Goal: Task Accomplishment & Management: Use online tool/utility

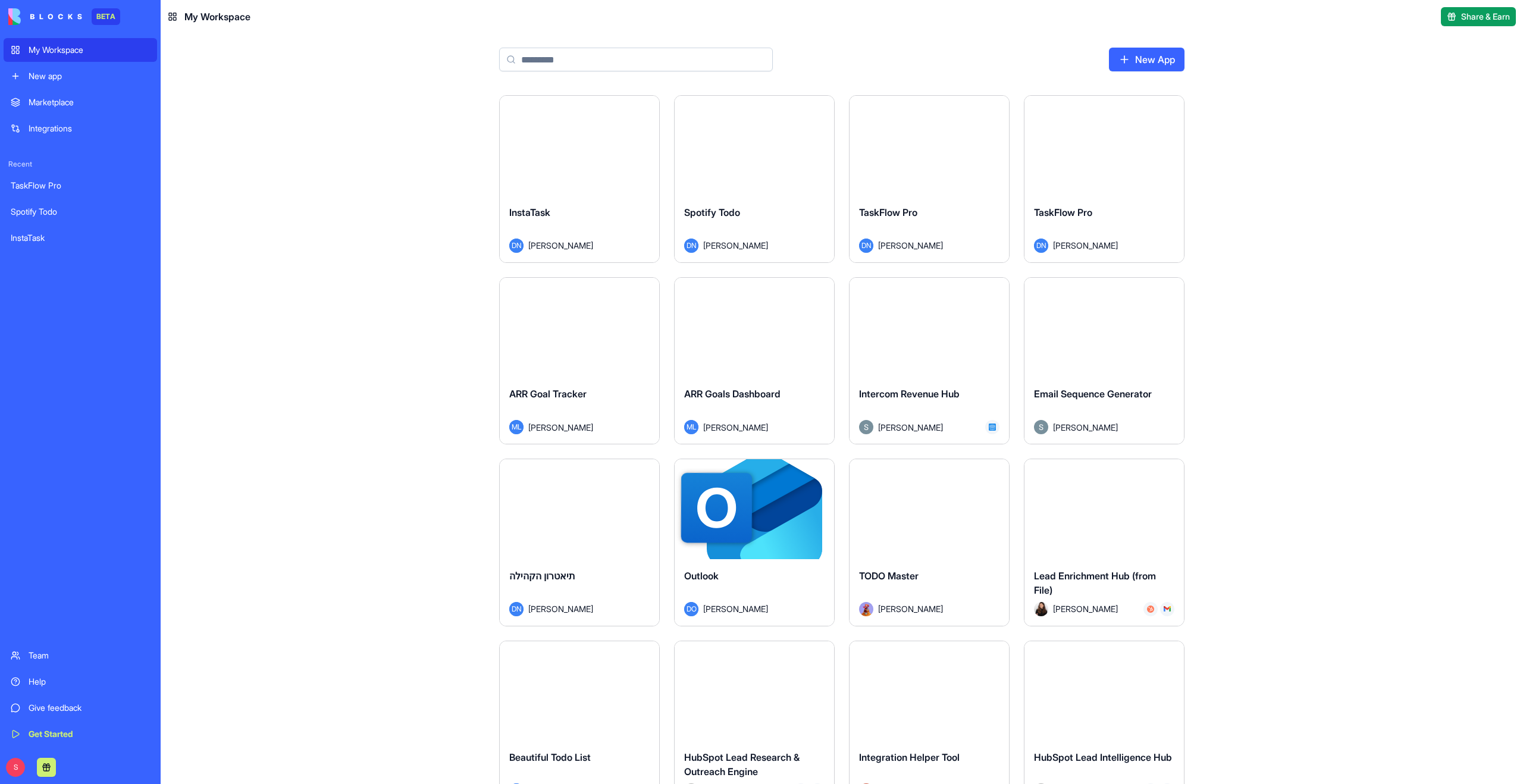
scroll to position [14026, 0]
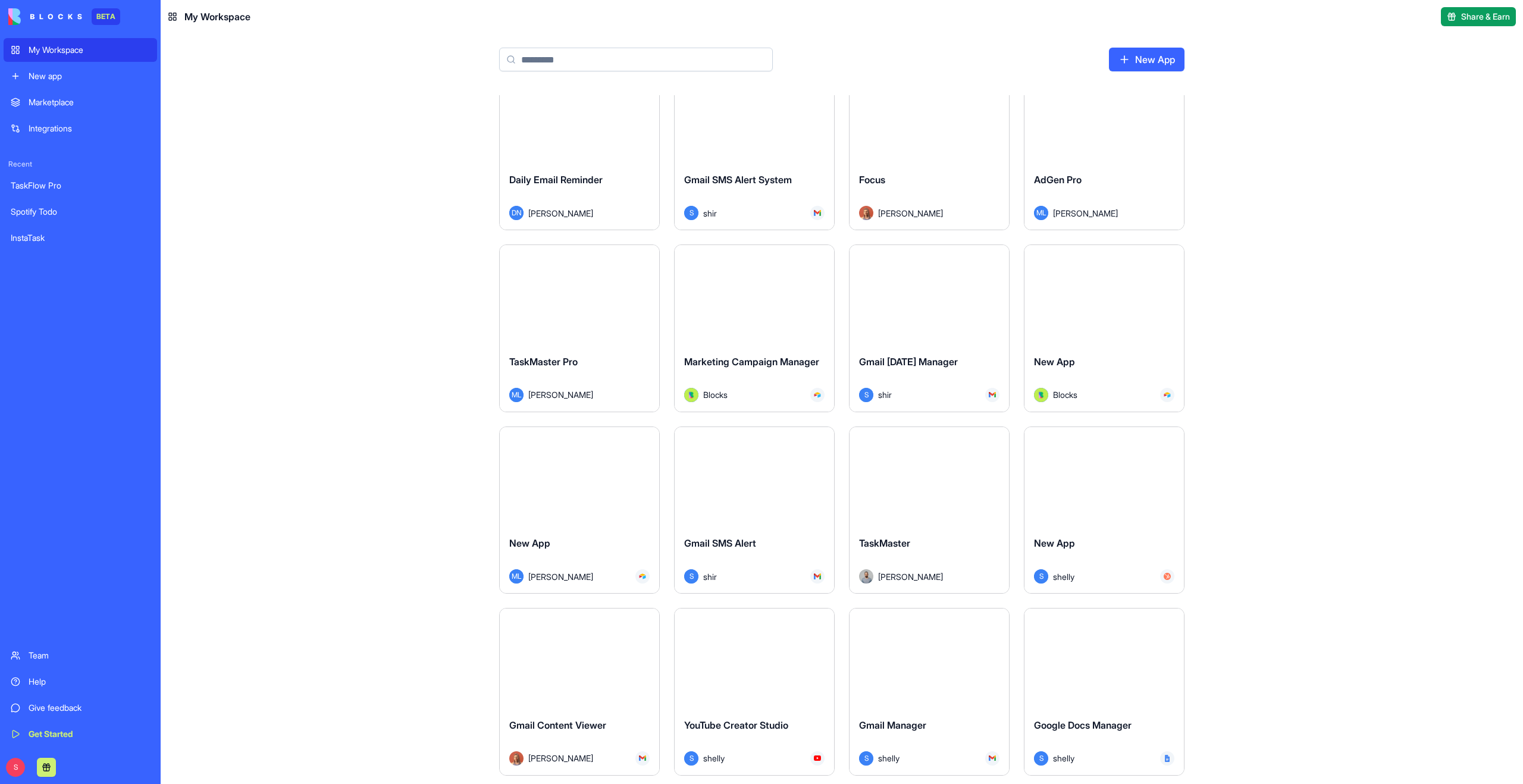
click at [57, 68] on link "New app" at bounding box center [80, 77] width 154 height 24
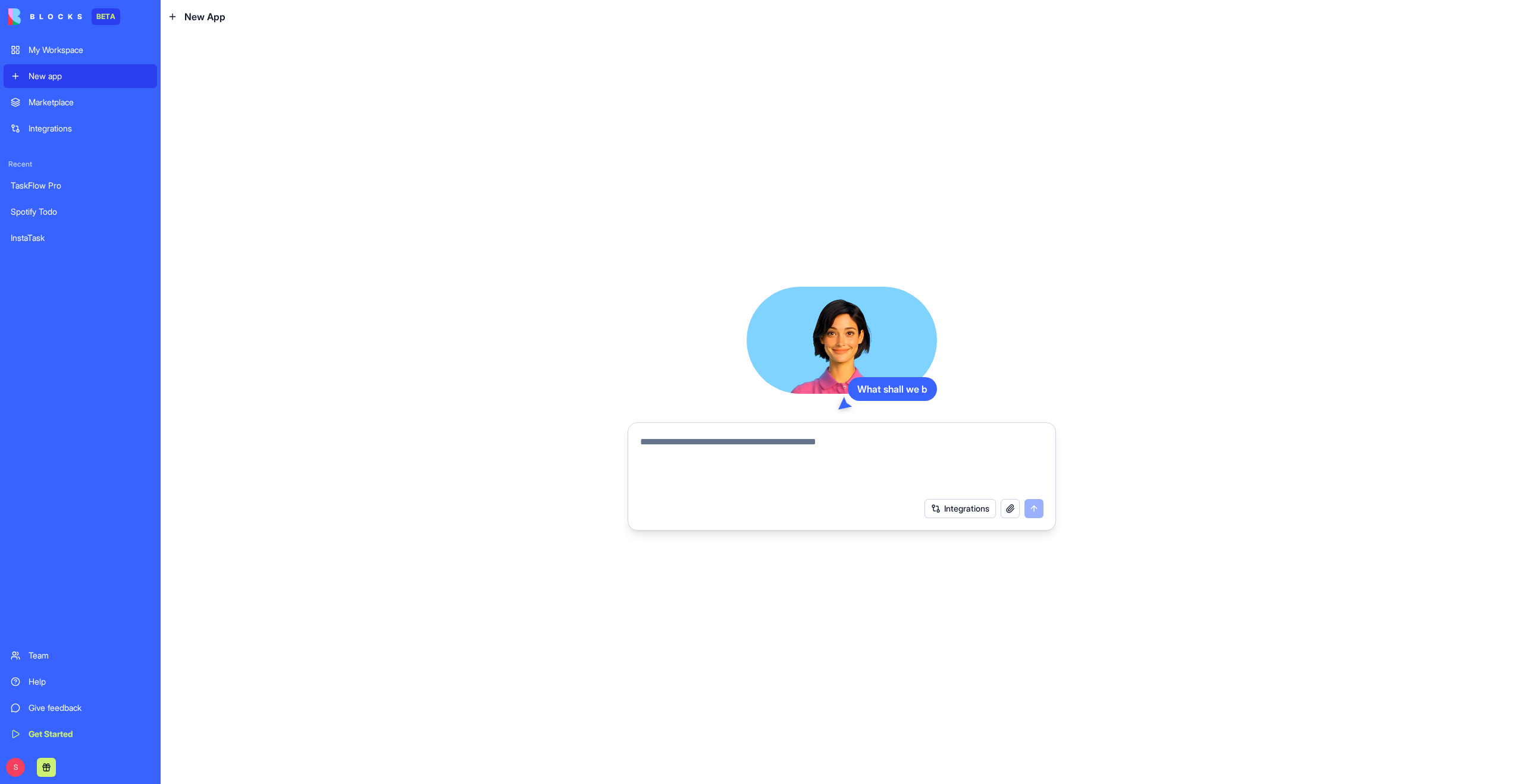
click at [722, 448] on textarea at bounding box center [842, 464] width 404 height 57
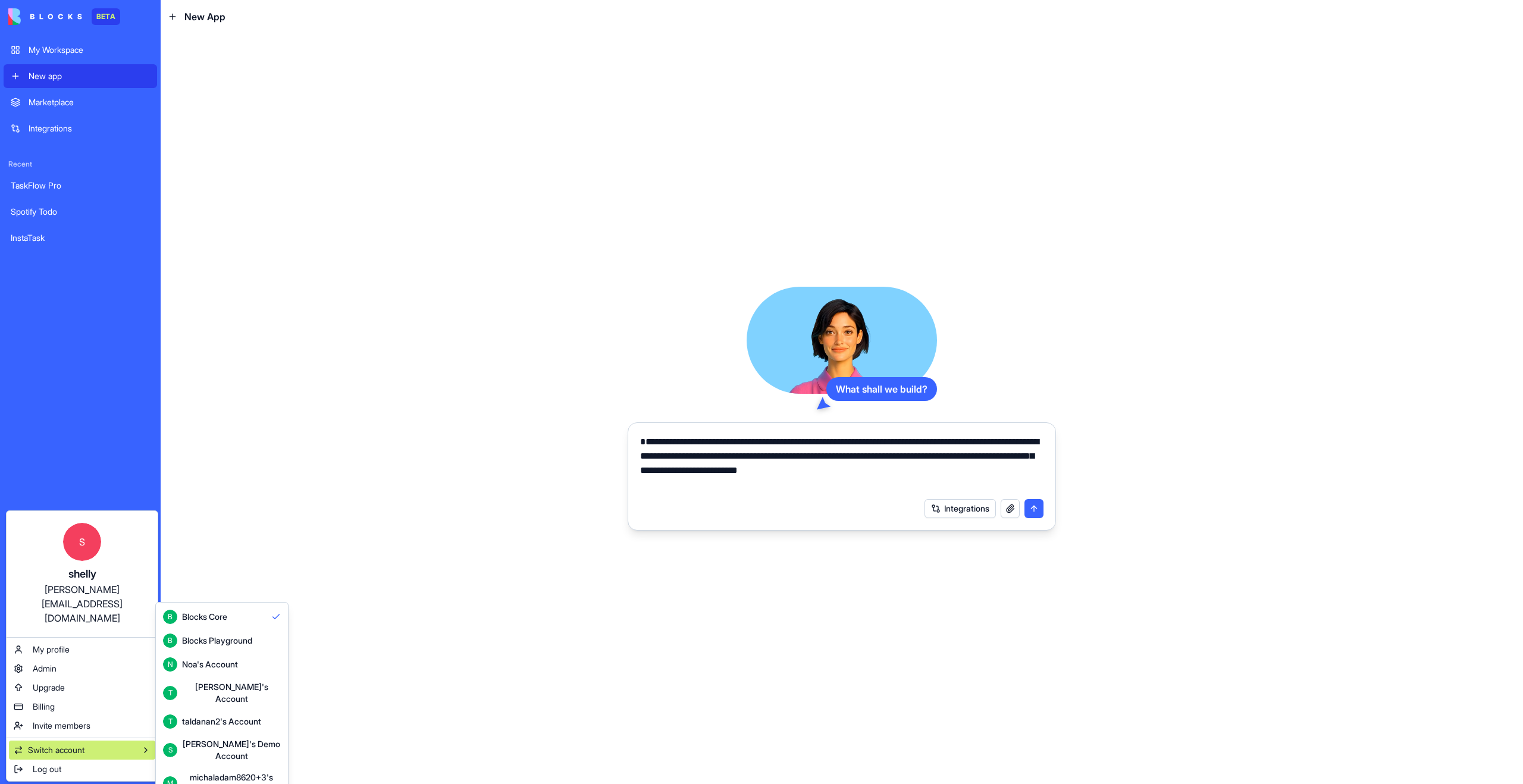
click at [252, 497] on html "**********" at bounding box center [762, 392] width 1523 height 784
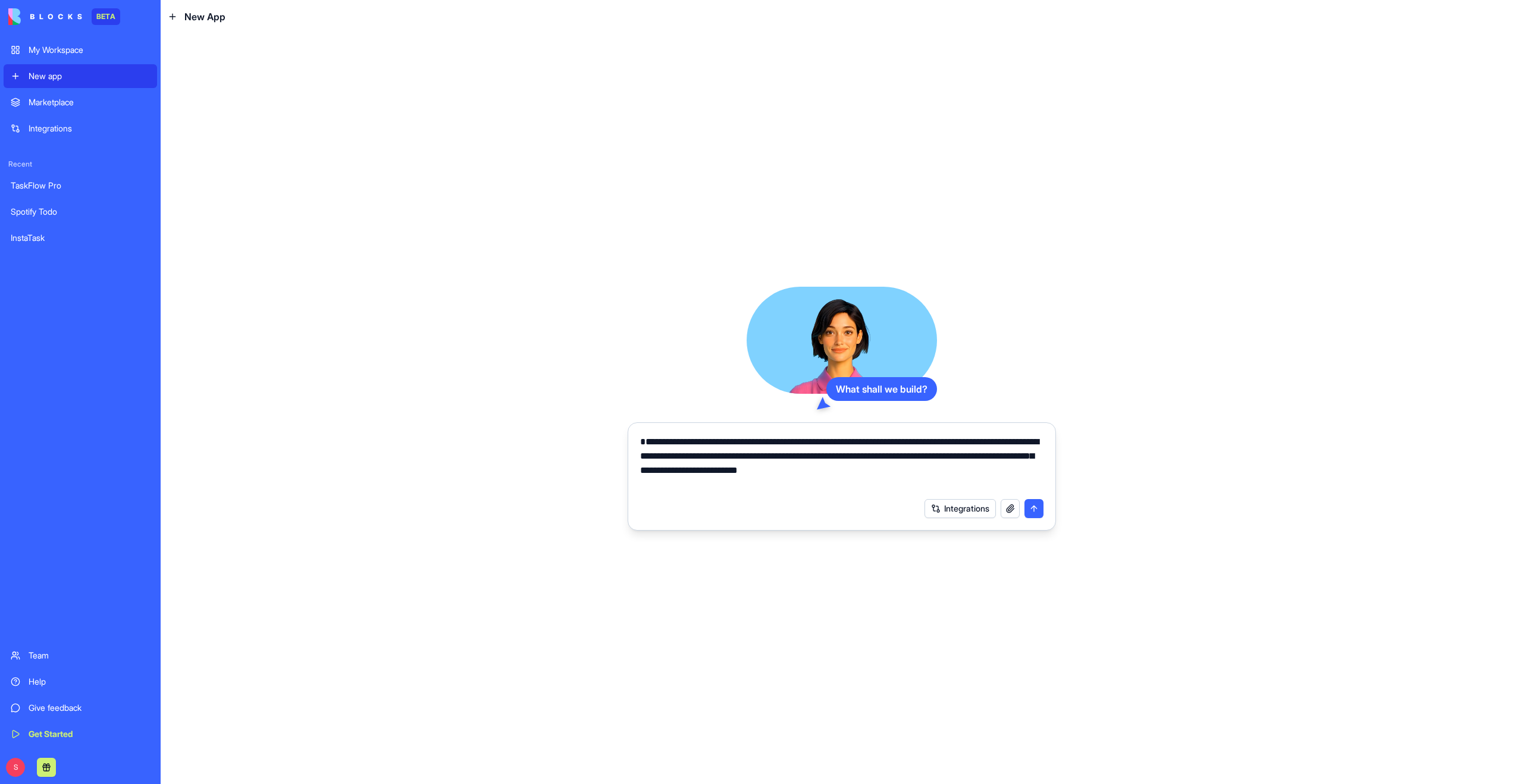
click at [717, 470] on textarea "**********" at bounding box center [842, 464] width 404 height 57
click at [901, 453] on textarea "**********" at bounding box center [842, 464] width 404 height 57
click at [729, 475] on textarea "**********" at bounding box center [842, 464] width 404 height 57
type textarea "**********"
click at [1032, 513] on button "submit" at bounding box center [1033, 508] width 19 height 19
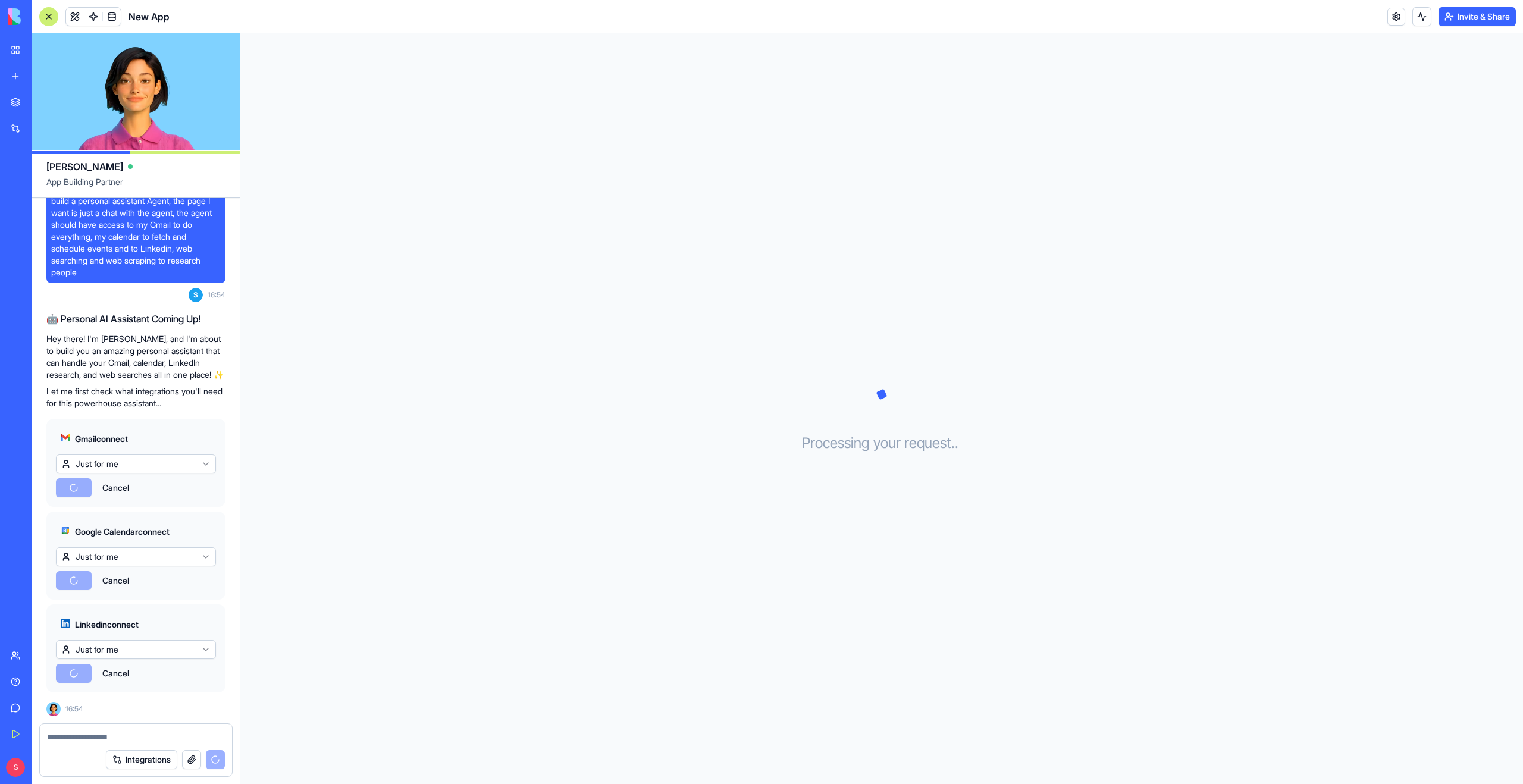
scroll to position [194, 0]
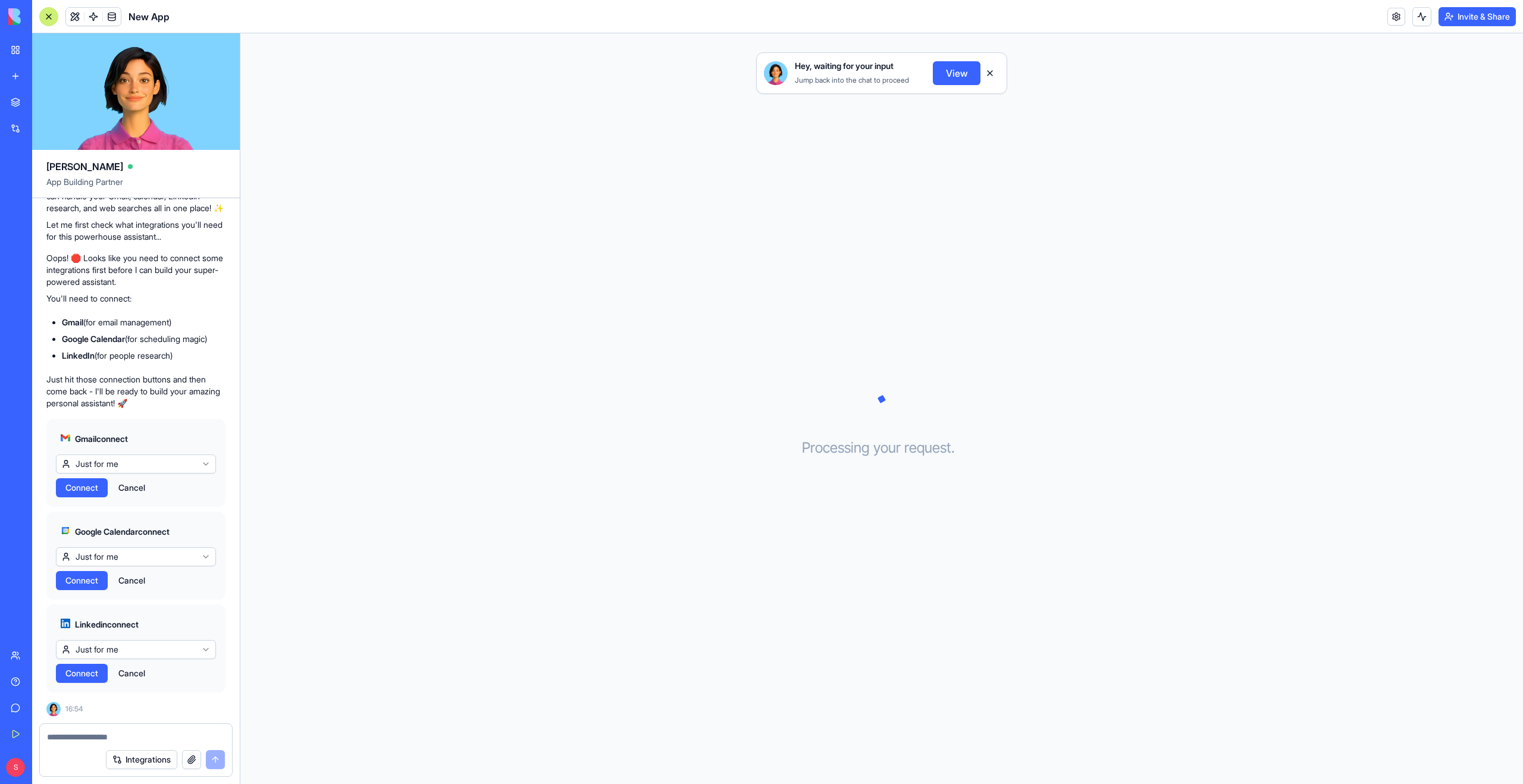
click at [86, 488] on span "Connect" at bounding box center [82, 488] width 33 height 12
click at [85, 585] on span "Connect" at bounding box center [82, 581] width 33 height 12
click at [88, 671] on span "Connect" at bounding box center [82, 674] width 33 height 12
click at [86, 676] on span "Connect" at bounding box center [82, 674] width 33 height 12
click at [84, 674] on span "Connect" at bounding box center [82, 674] width 33 height 12
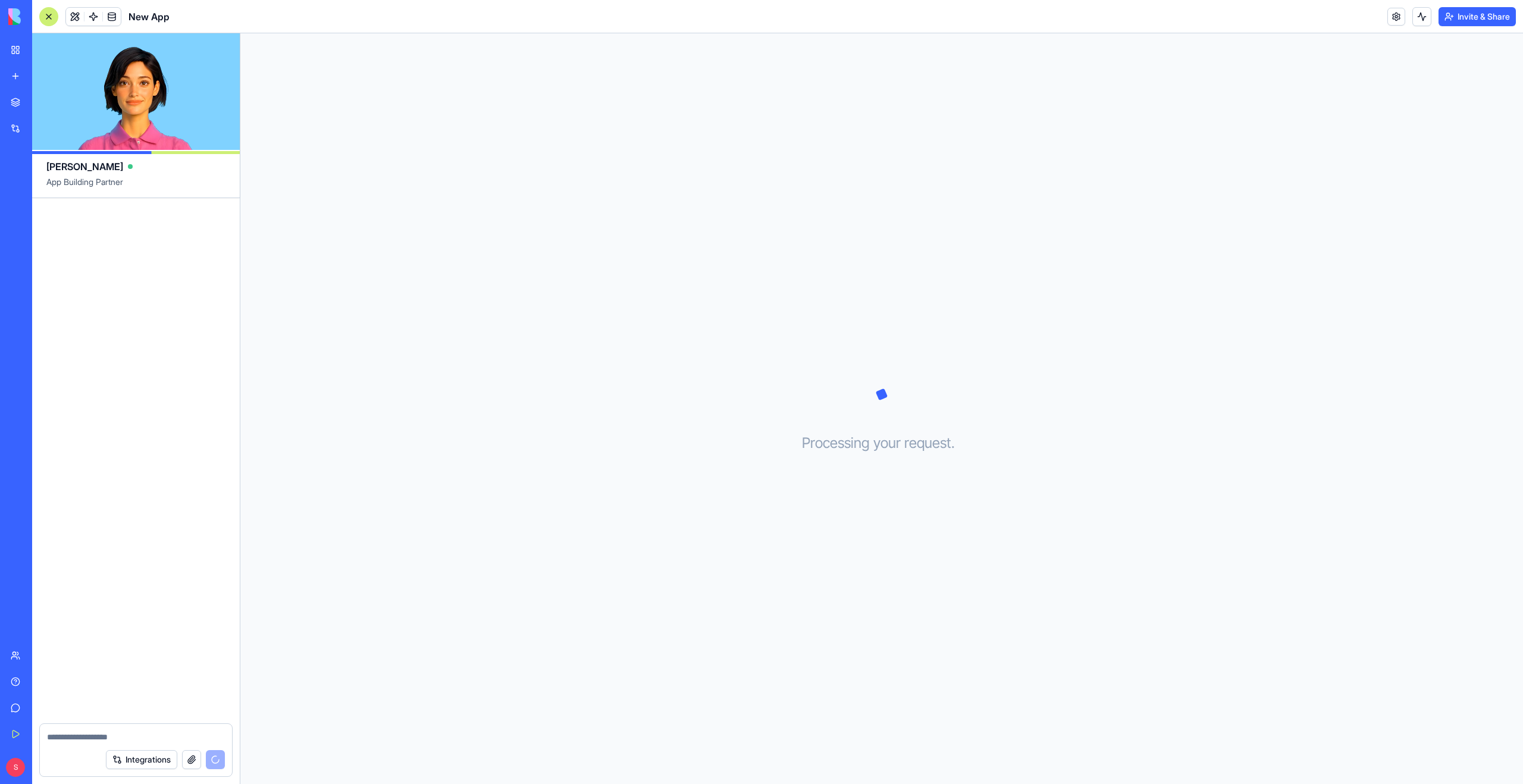
scroll to position [310, 0]
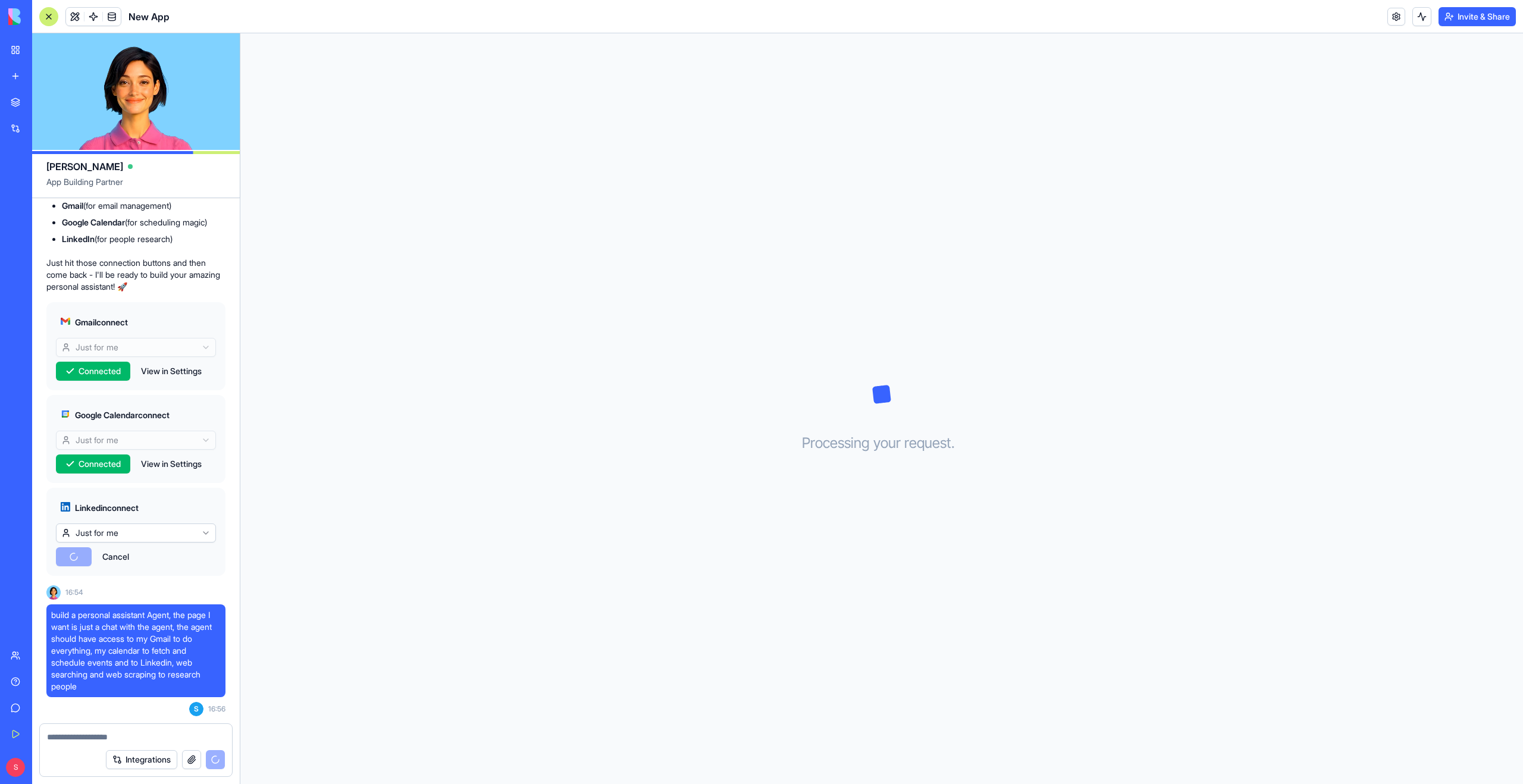
click at [106, 555] on button "Cancel" at bounding box center [116, 557] width 39 height 19
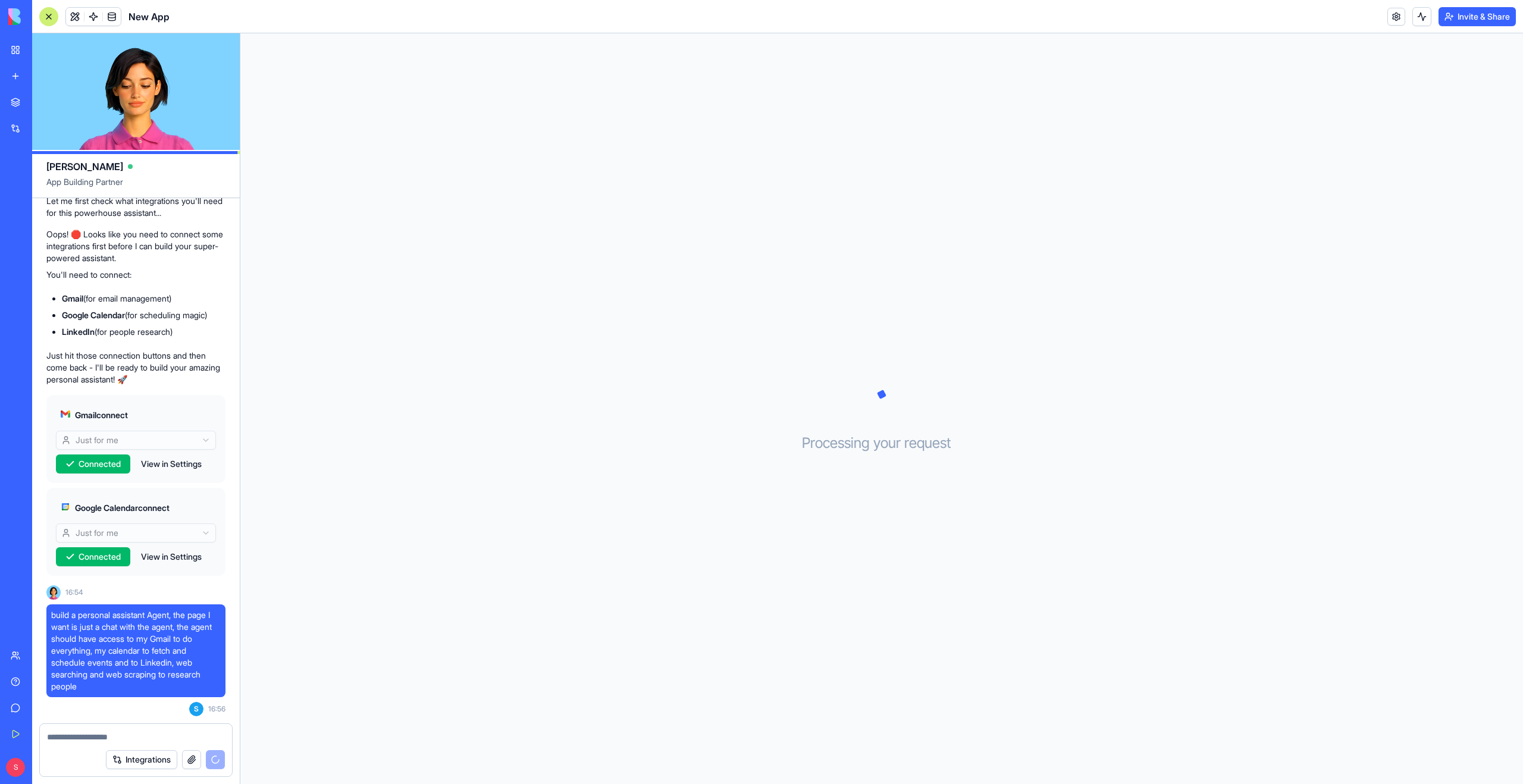
click at [118, 733] on textarea at bounding box center [136, 737] width 178 height 12
click at [113, 738] on textarea at bounding box center [136, 737] width 178 height 12
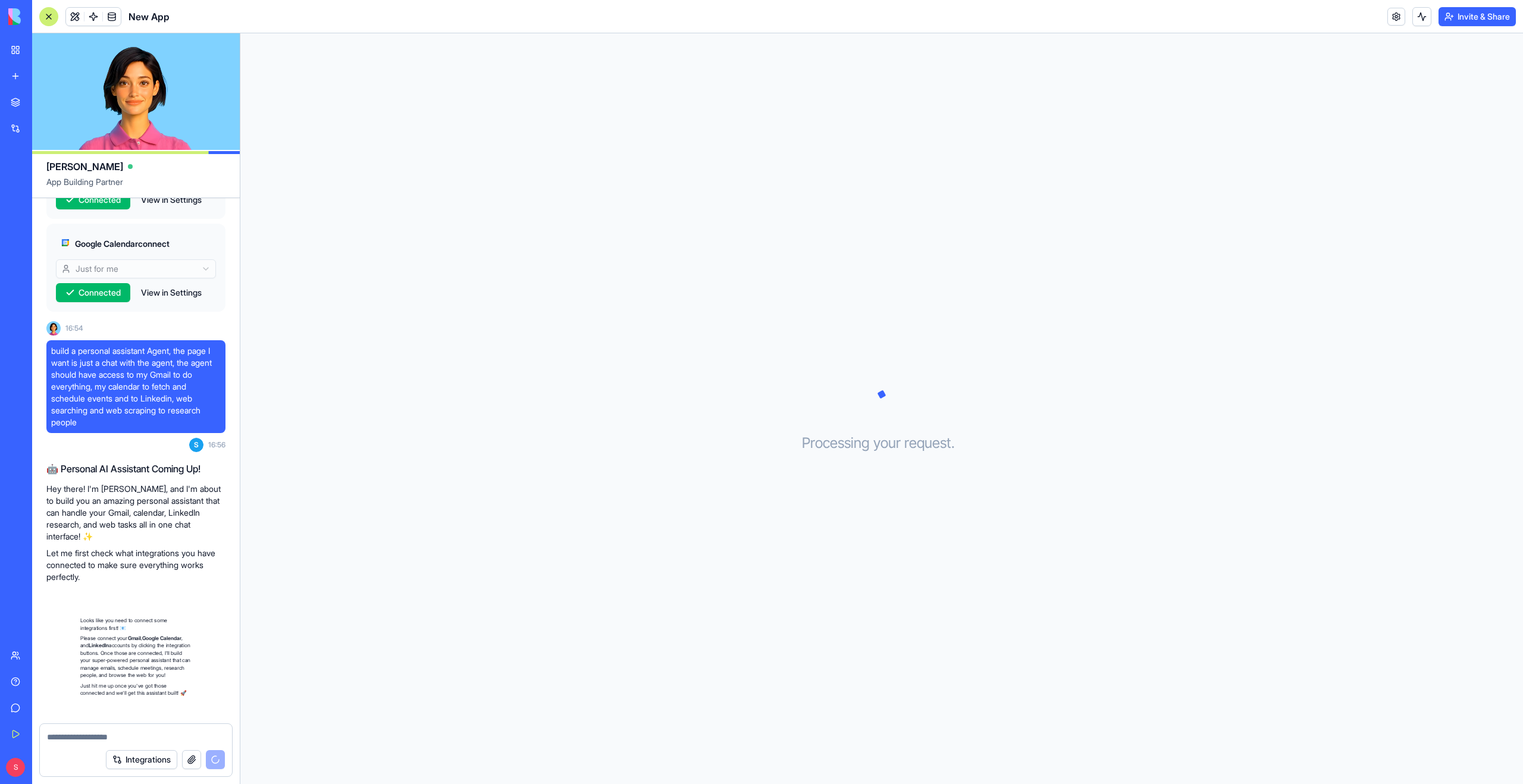
scroll to position [631, 0]
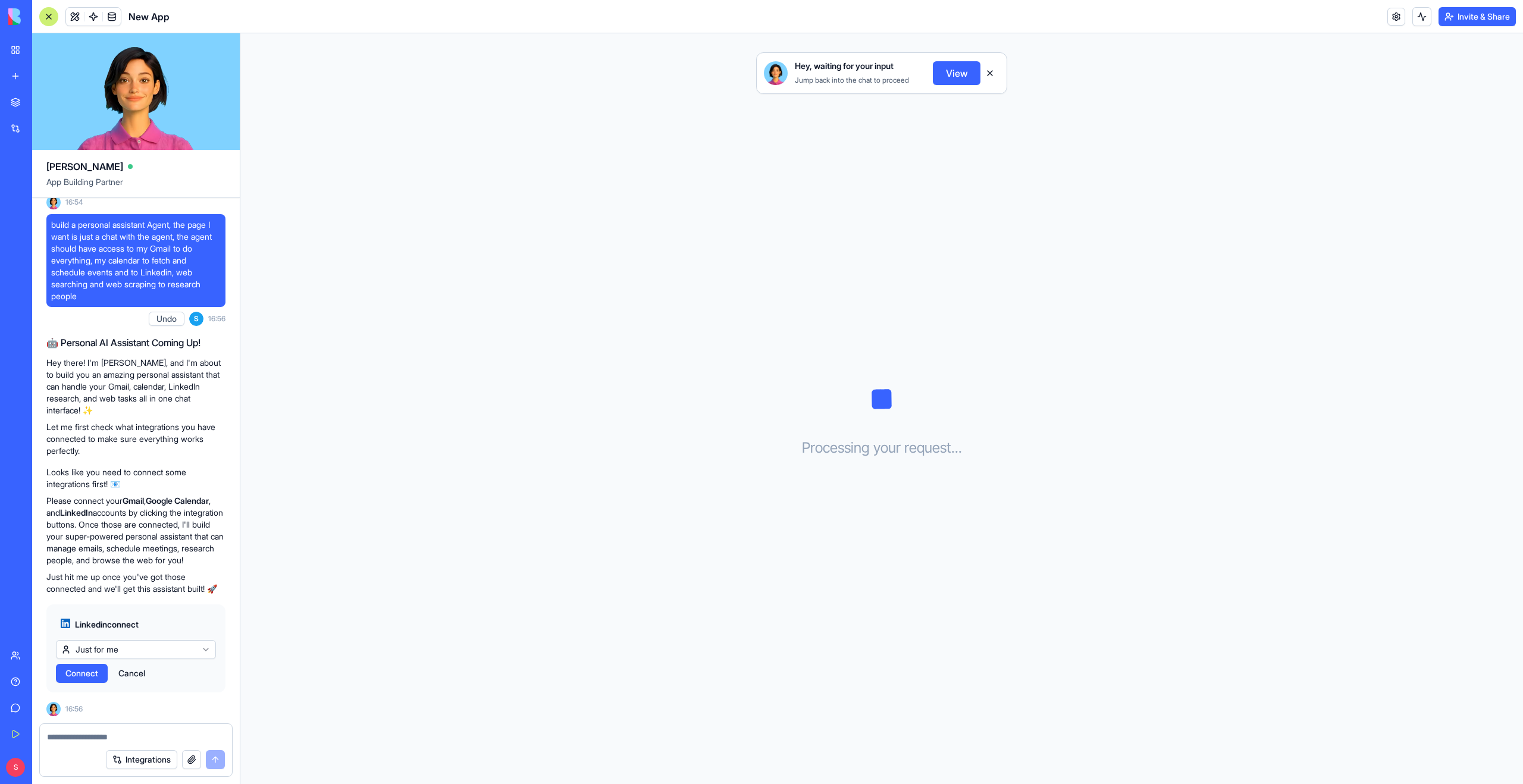
click at [128, 671] on button "Cancel" at bounding box center [132, 673] width 39 height 19
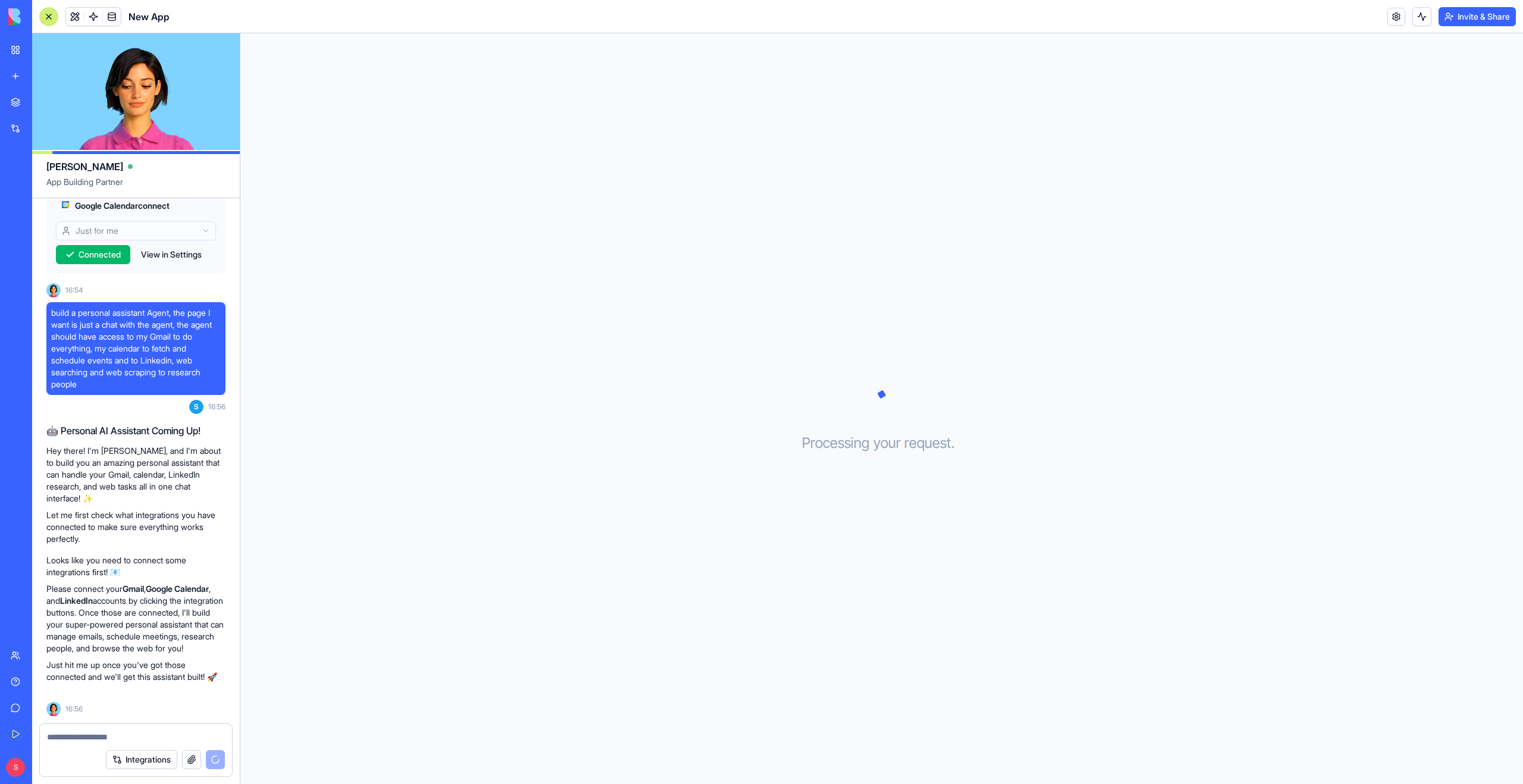
click at [113, 736] on textarea at bounding box center [136, 737] width 178 height 12
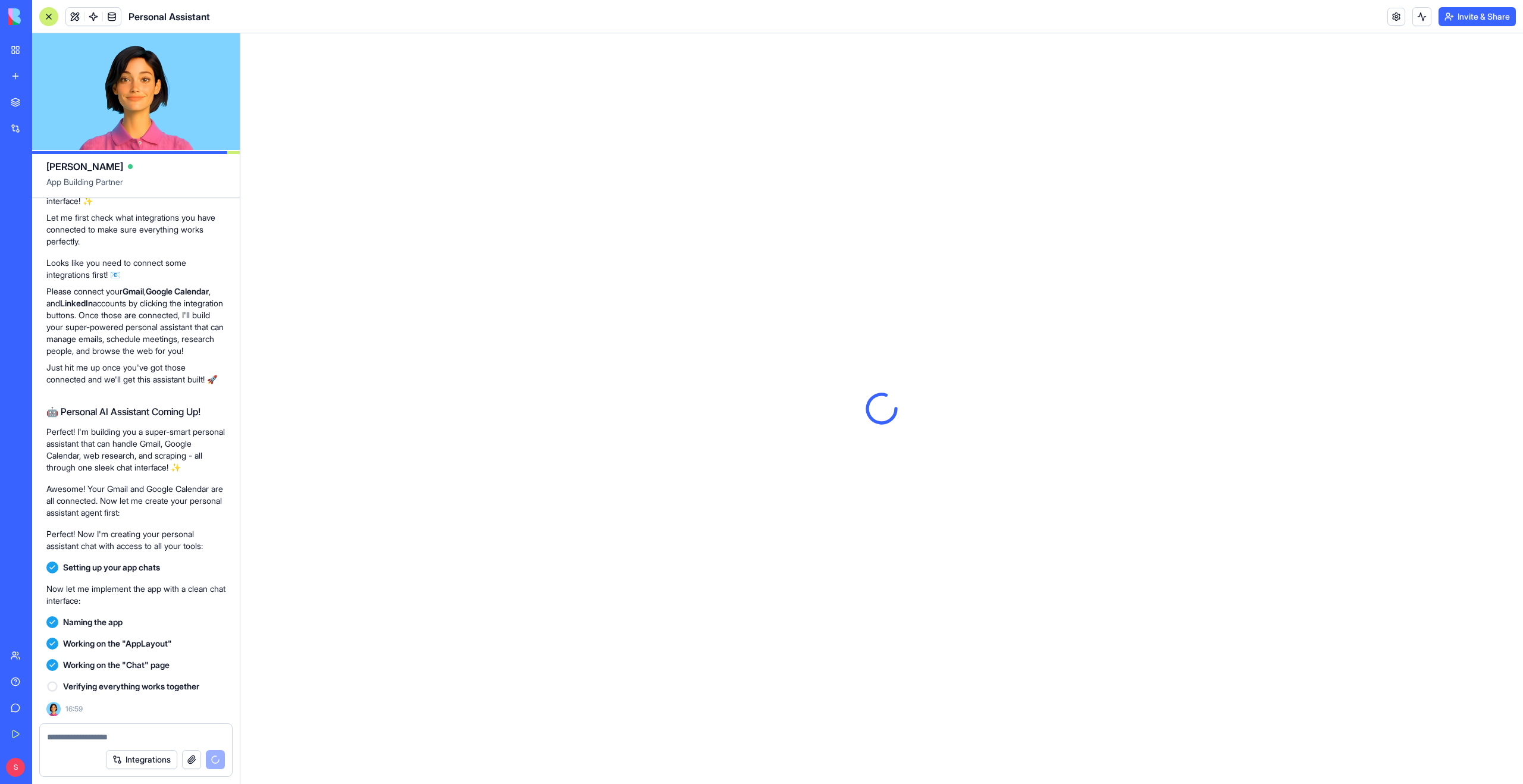
scroll to position [0, 0]
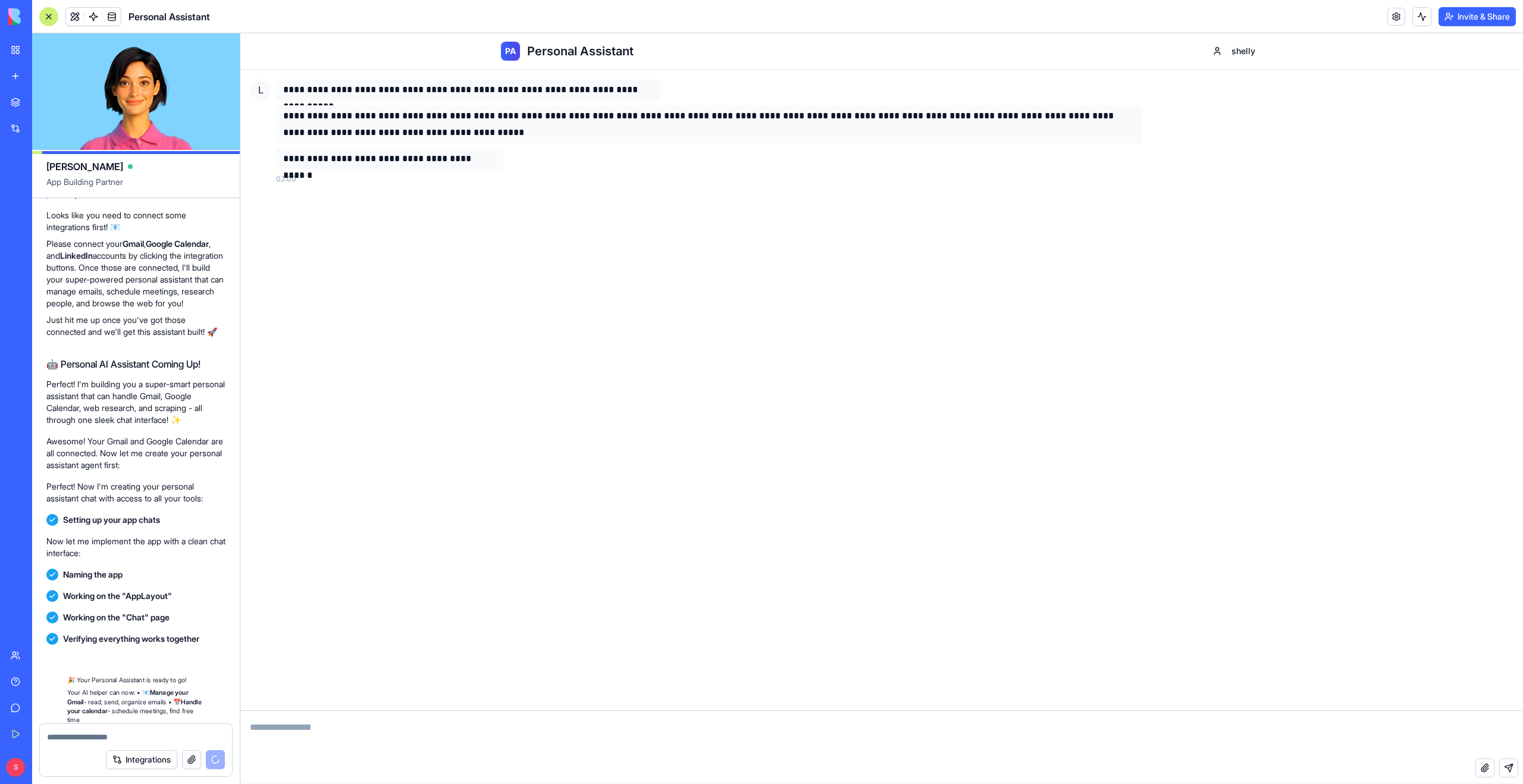
scroll to position [1055, 0]
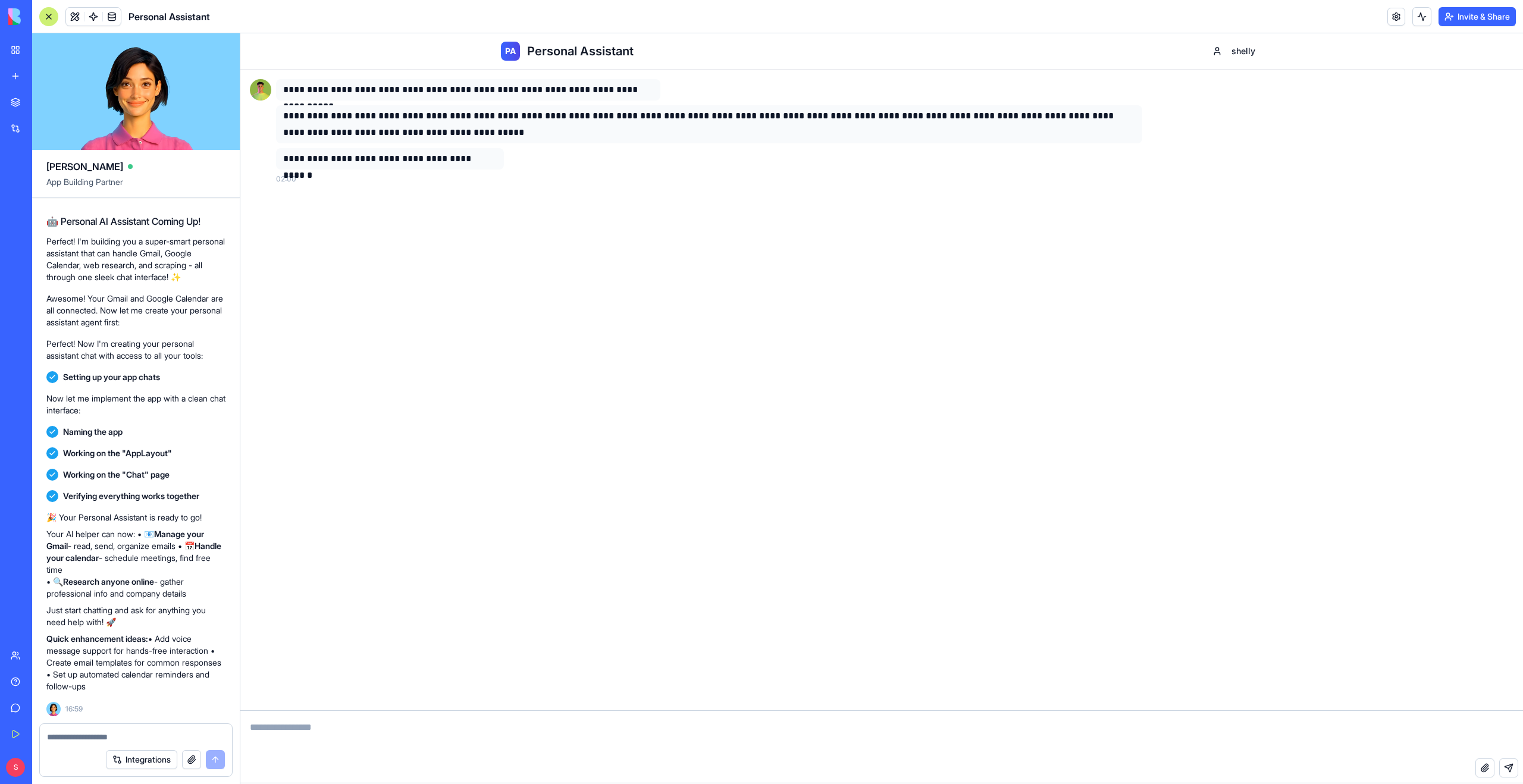
click at [386, 734] on textarea at bounding box center [882, 734] width 1283 height 47
click at [378, 728] on textarea at bounding box center [882, 734] width 1283 height 47
type textarea "**********"
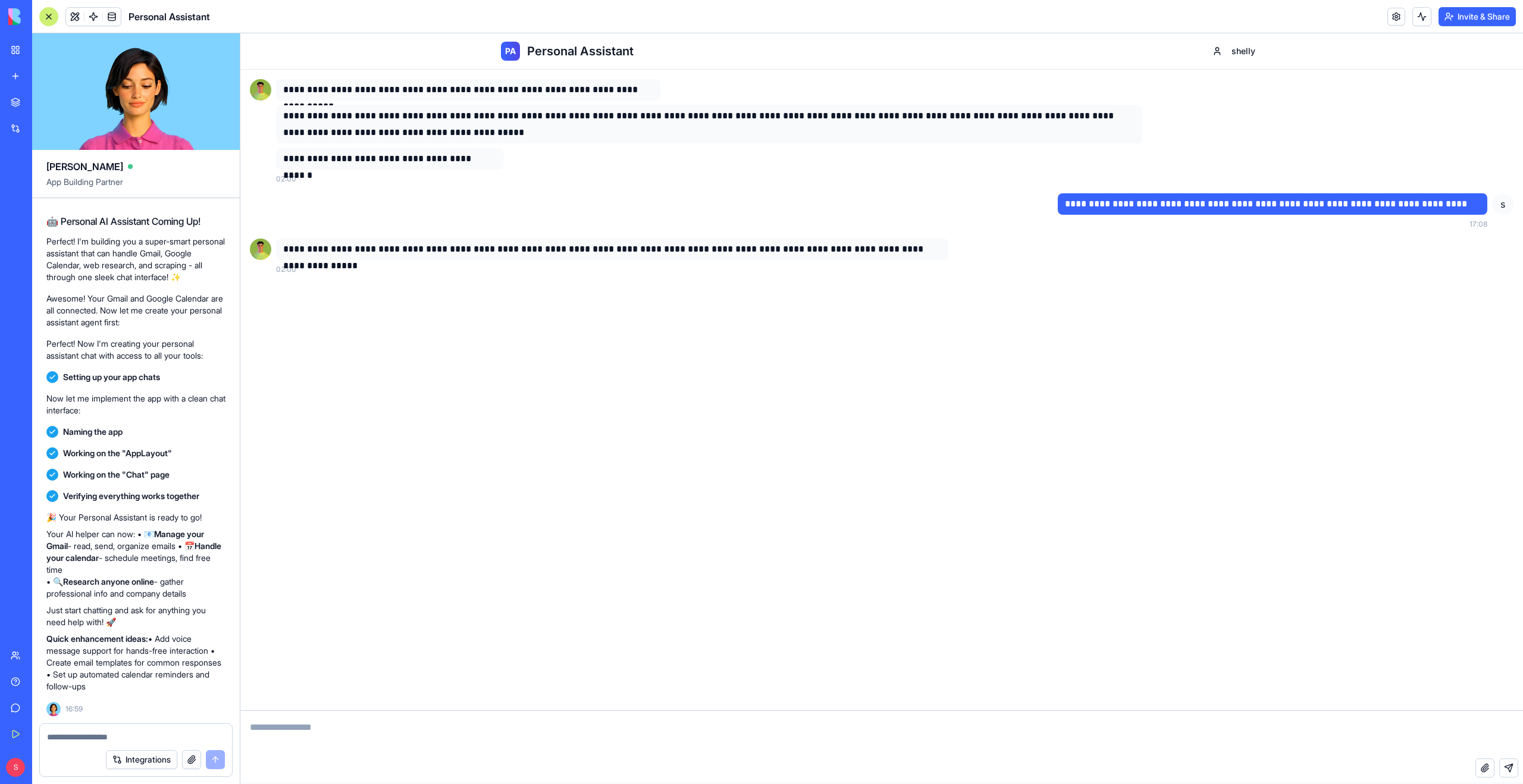
click at [401, 731] on textarea at bounding box center [882, 734] width 1283 height 47
click at [401, 731] on textarea "**********" at bounding box center [882, 734] width 1283 height 47
click at [527, 722] on textarea "**********" at bounding box center [882, 734] width 1283 height 47
click at [582, 728] on textarea "**********" at bounding box center [882, 734] width 1283 height 47
type textarea "**********"
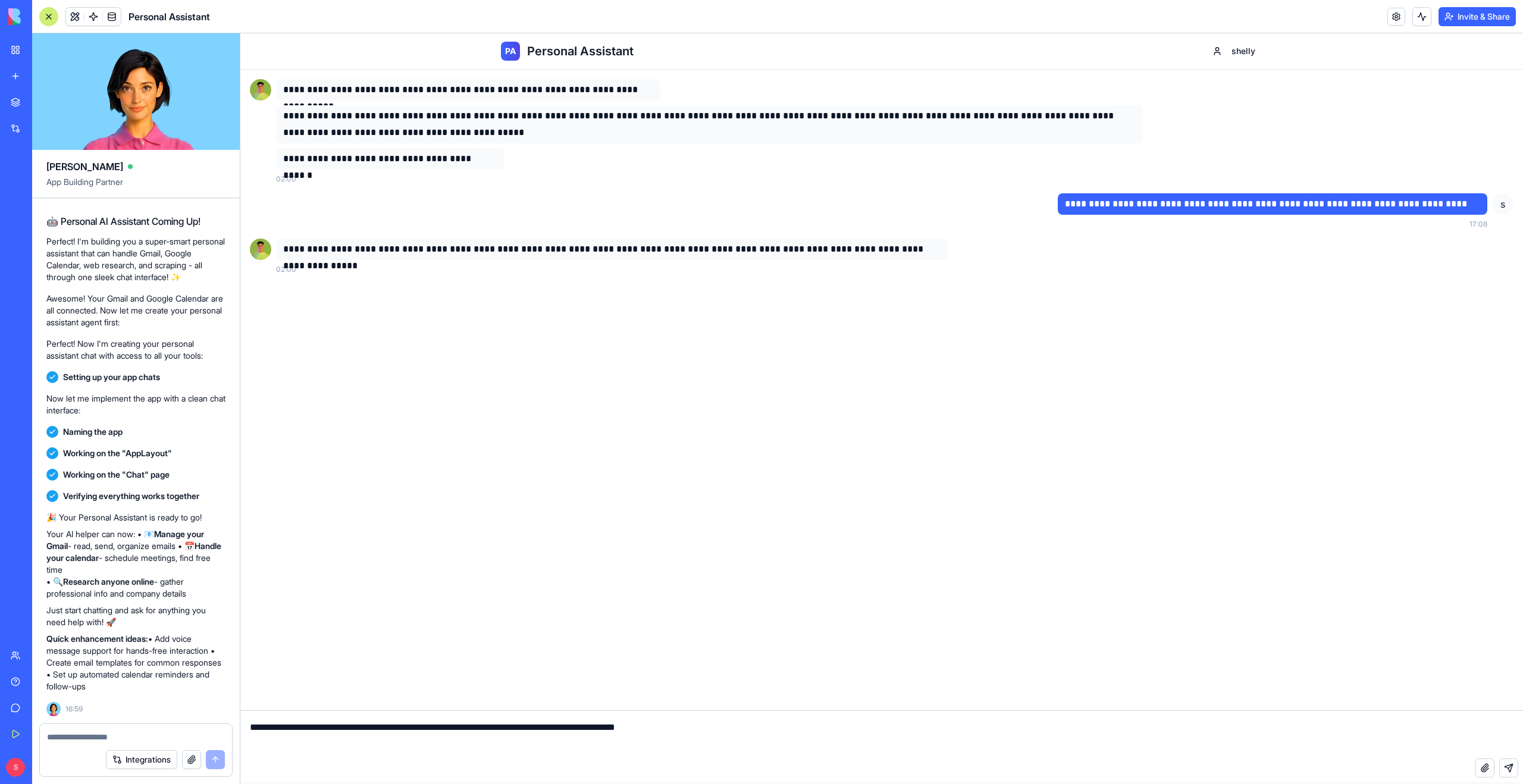
click at [719, 731] on textarea "**********" at bounding box center [882, 734] width 1283 height 47
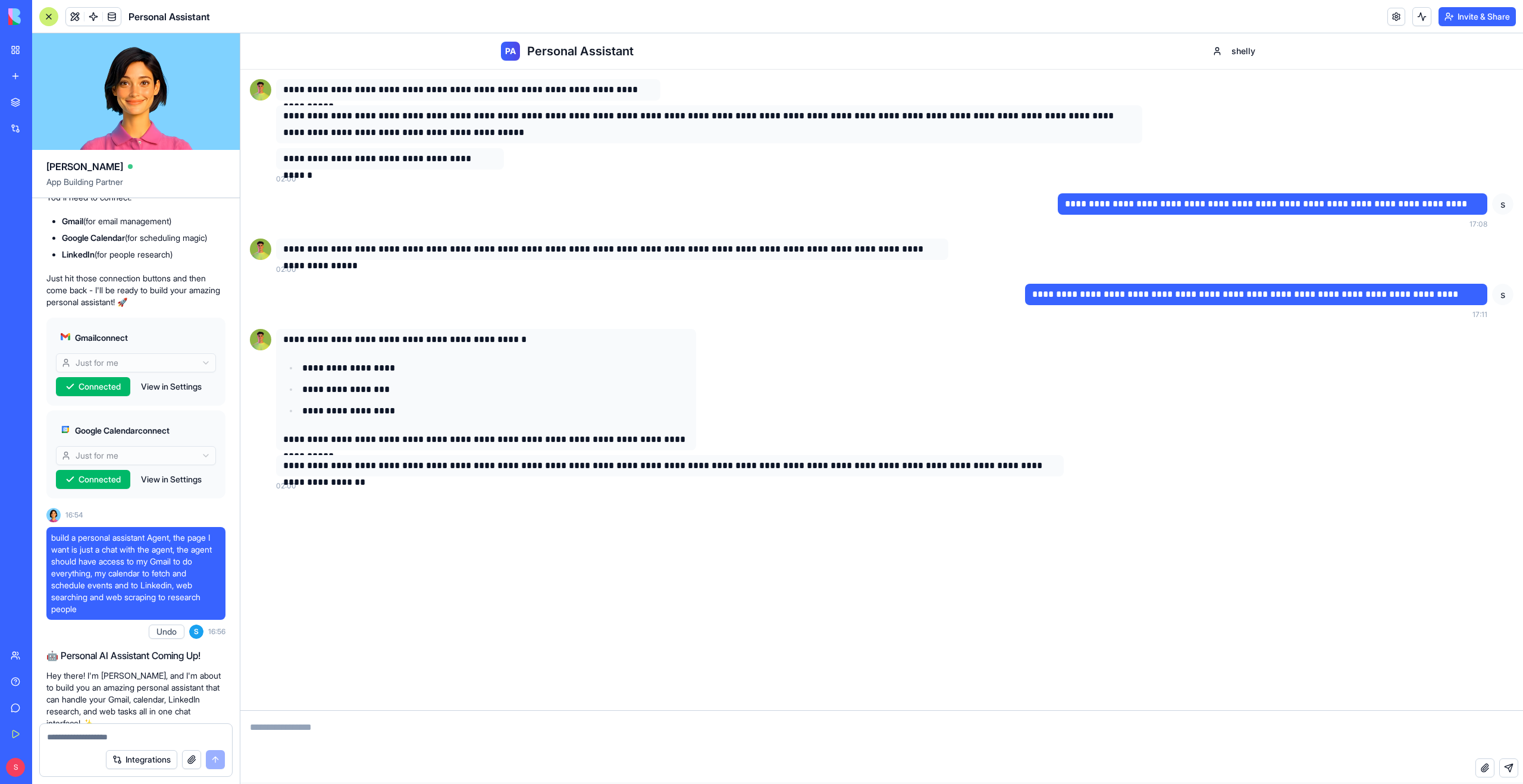
scroll to position [0, 0]
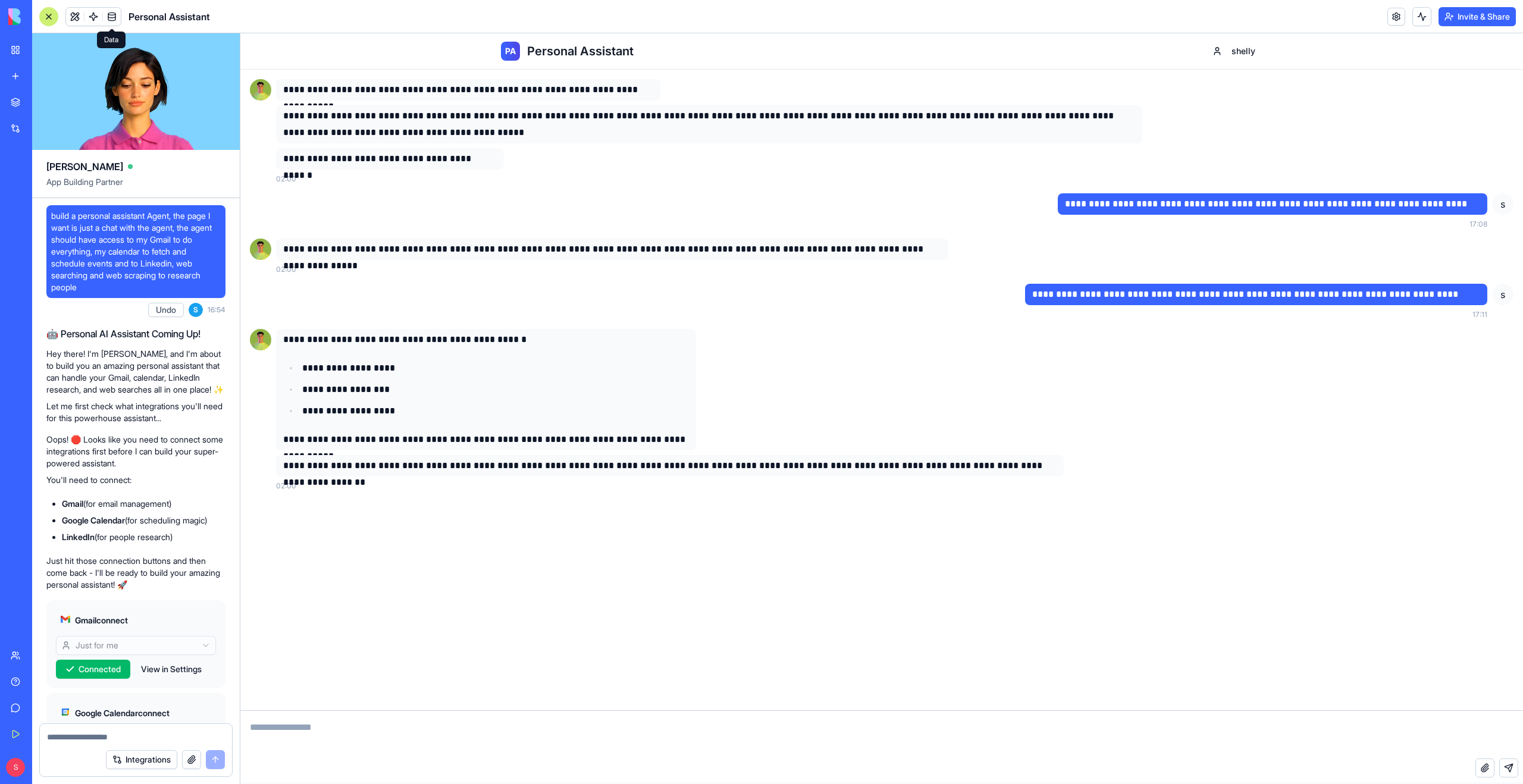
click at [98, 22] on span at bounding box center [112, 17] width 33 height 33
click at [92, 19] on span at bounding box center [93, 17] width 33 height 33
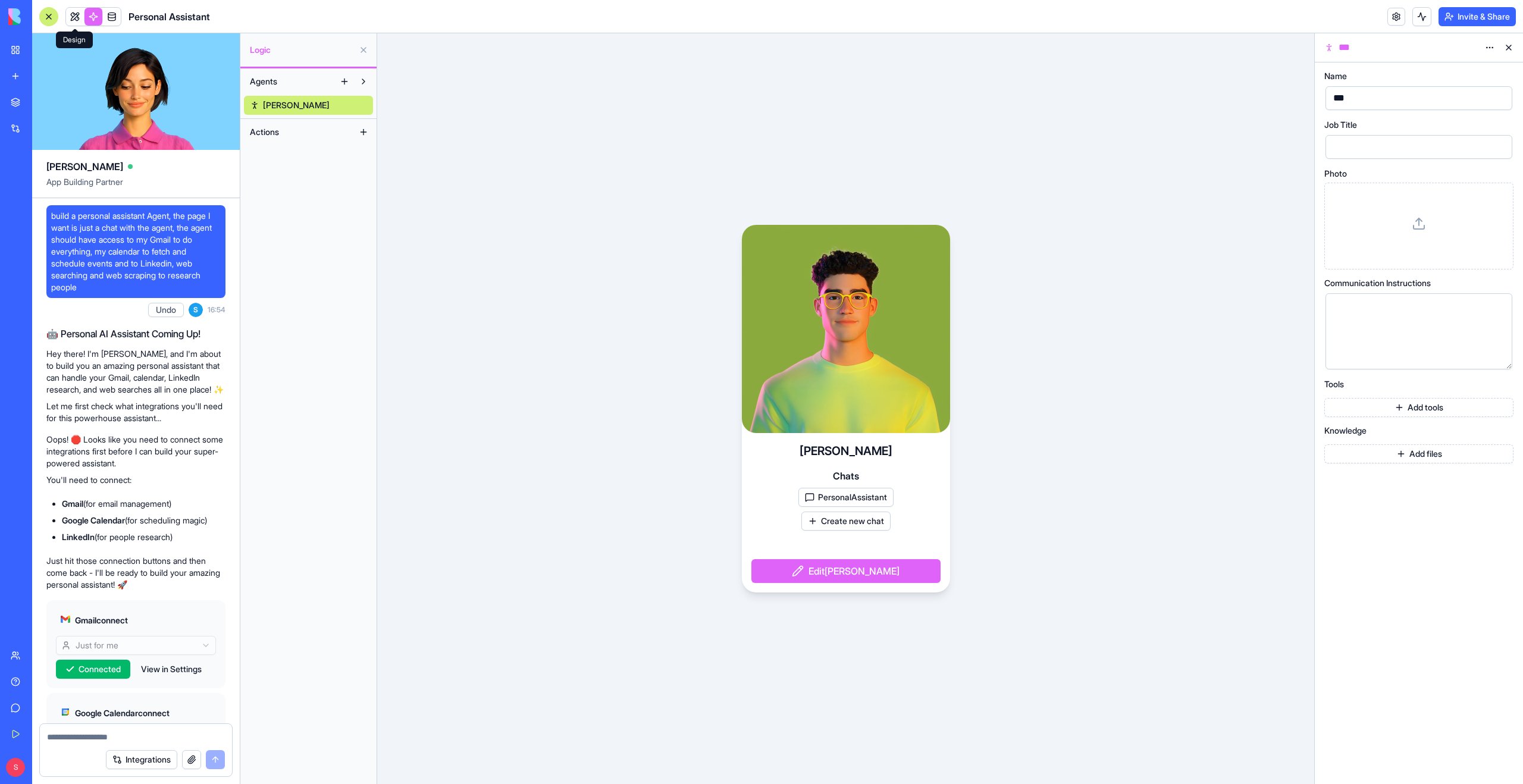
click at [74, 19] on link at bounding box center [75, 17] width 18 height 18
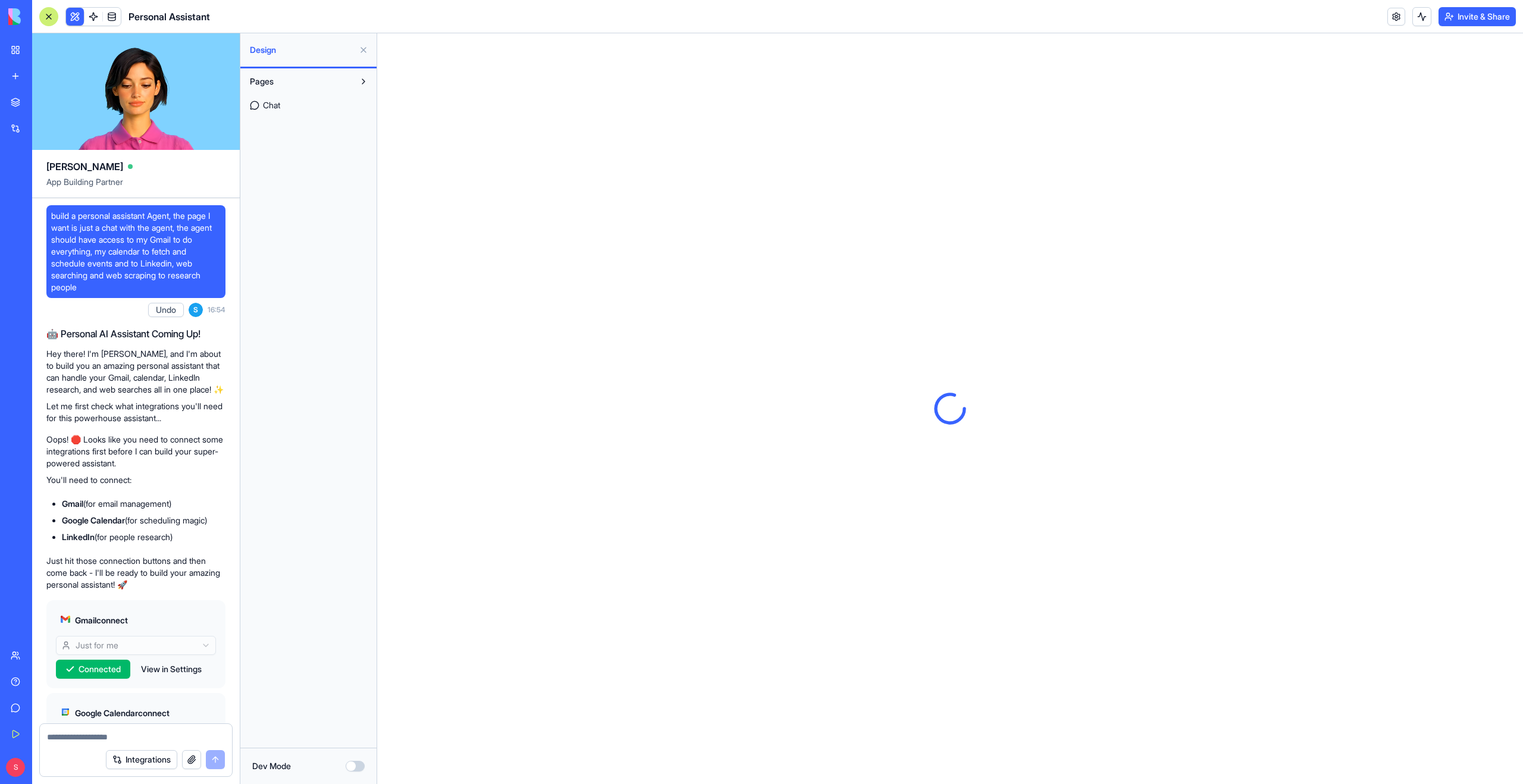
click at [362, 51] on button at bounding box center [363, 50] width 19 height 19
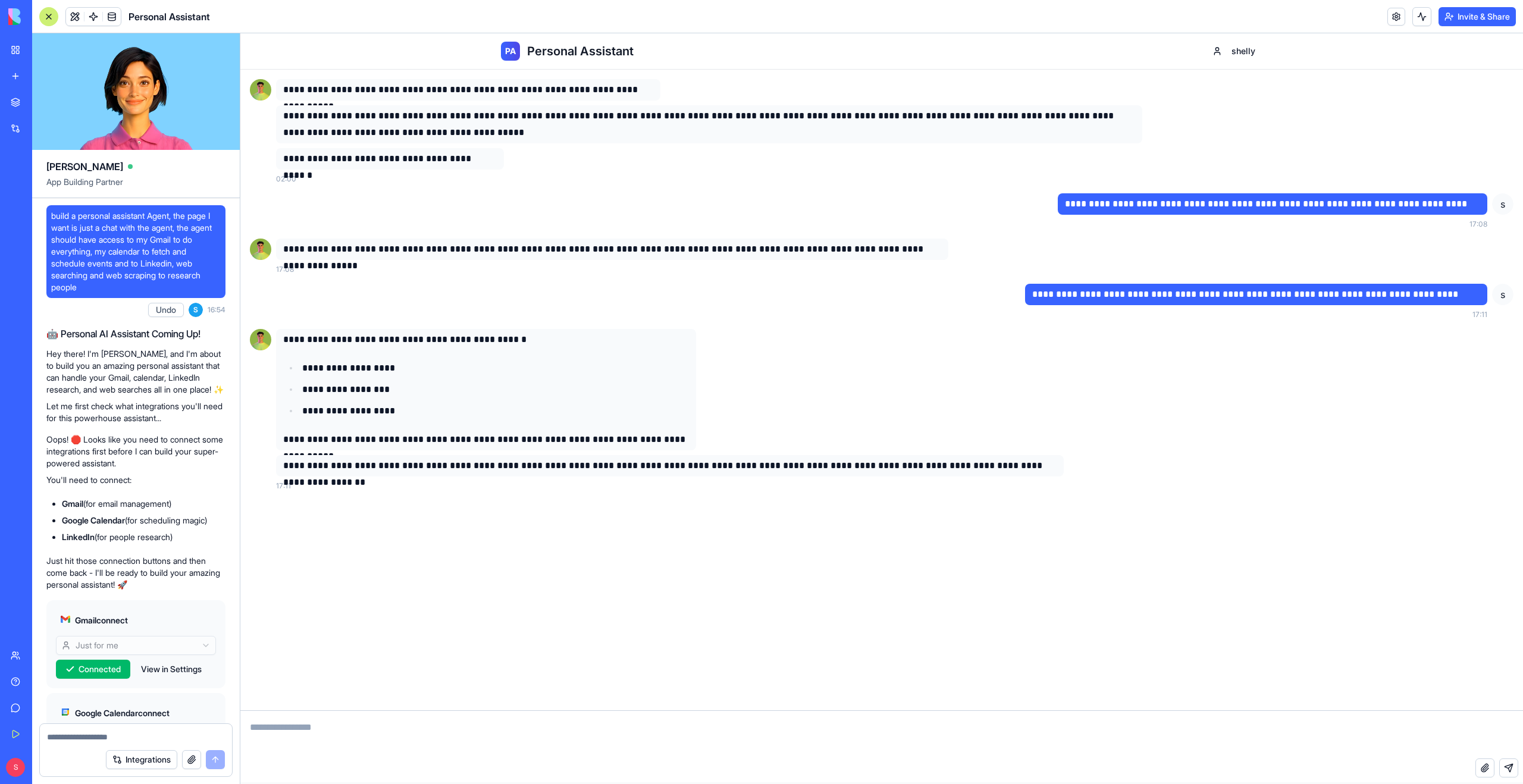
click at [123, 734] on textarea at bounding box center [136, 737] width 178 height 12
click at [323, 743] on textarea at bounding box center [882, 734] width 1283 height 47
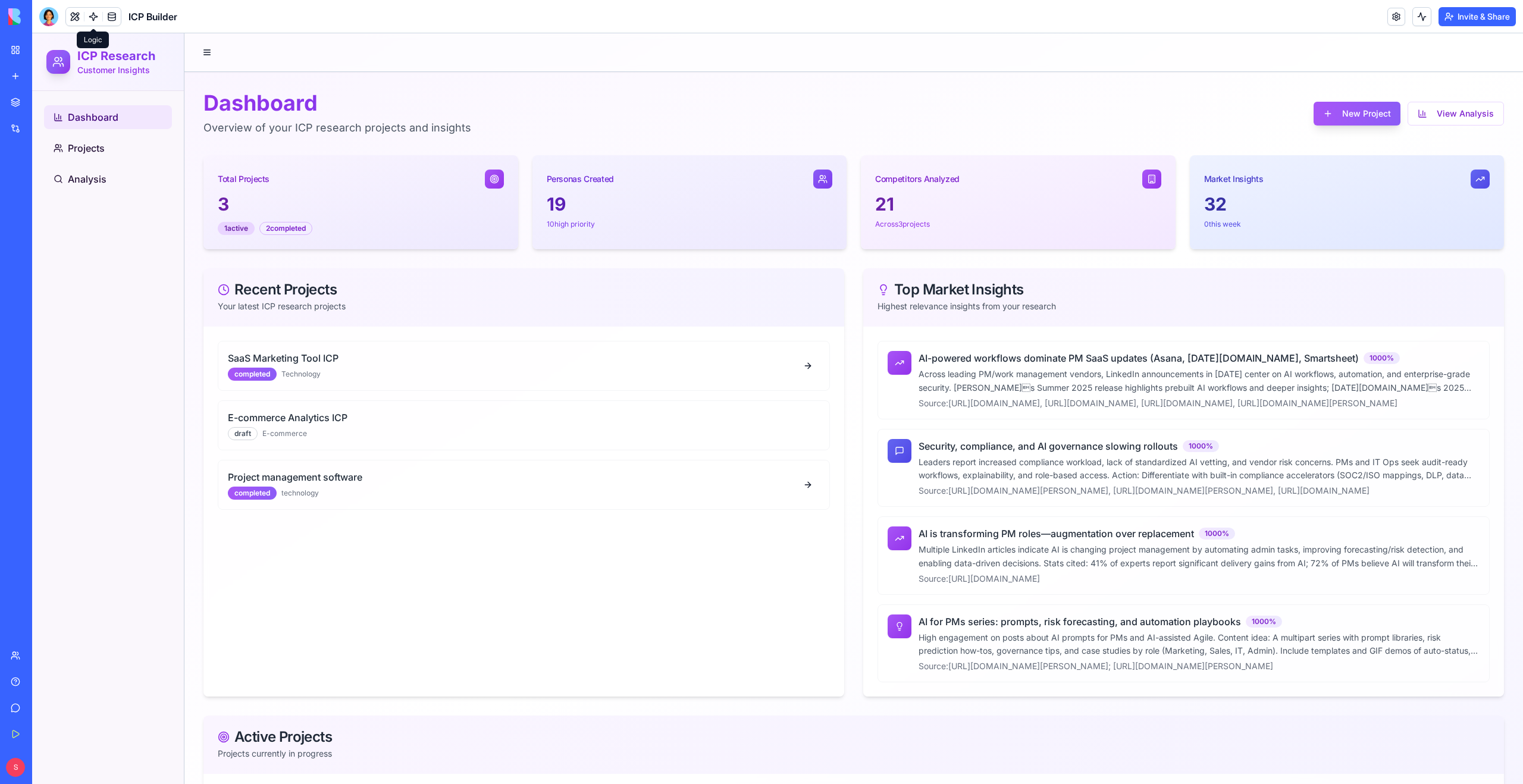
click at [91, 17] on link at bounding box center [94, 17] width 18 height 18
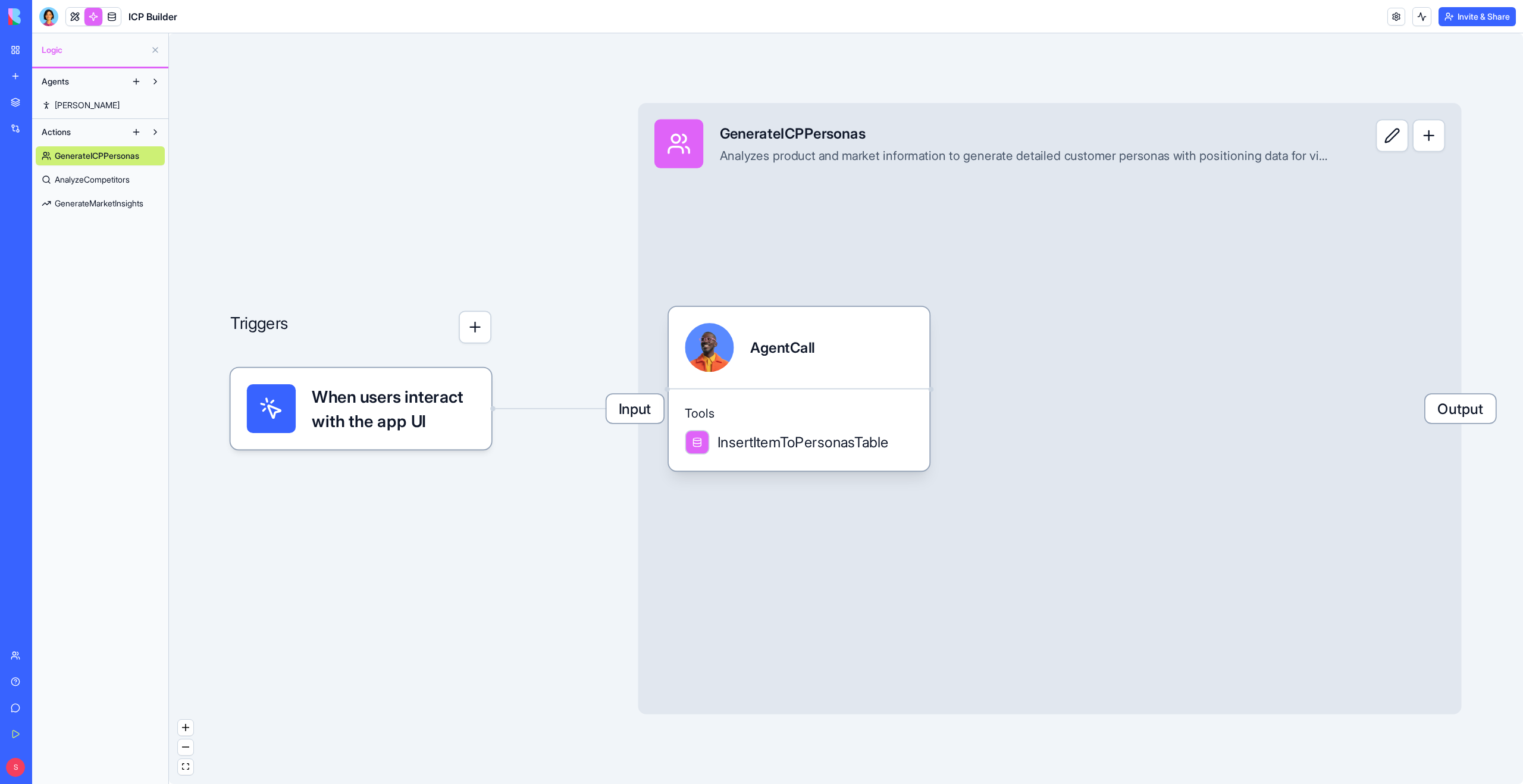
click at [65, 107] on span "Steve" at bounding box center [87, 105] width 65 height 12
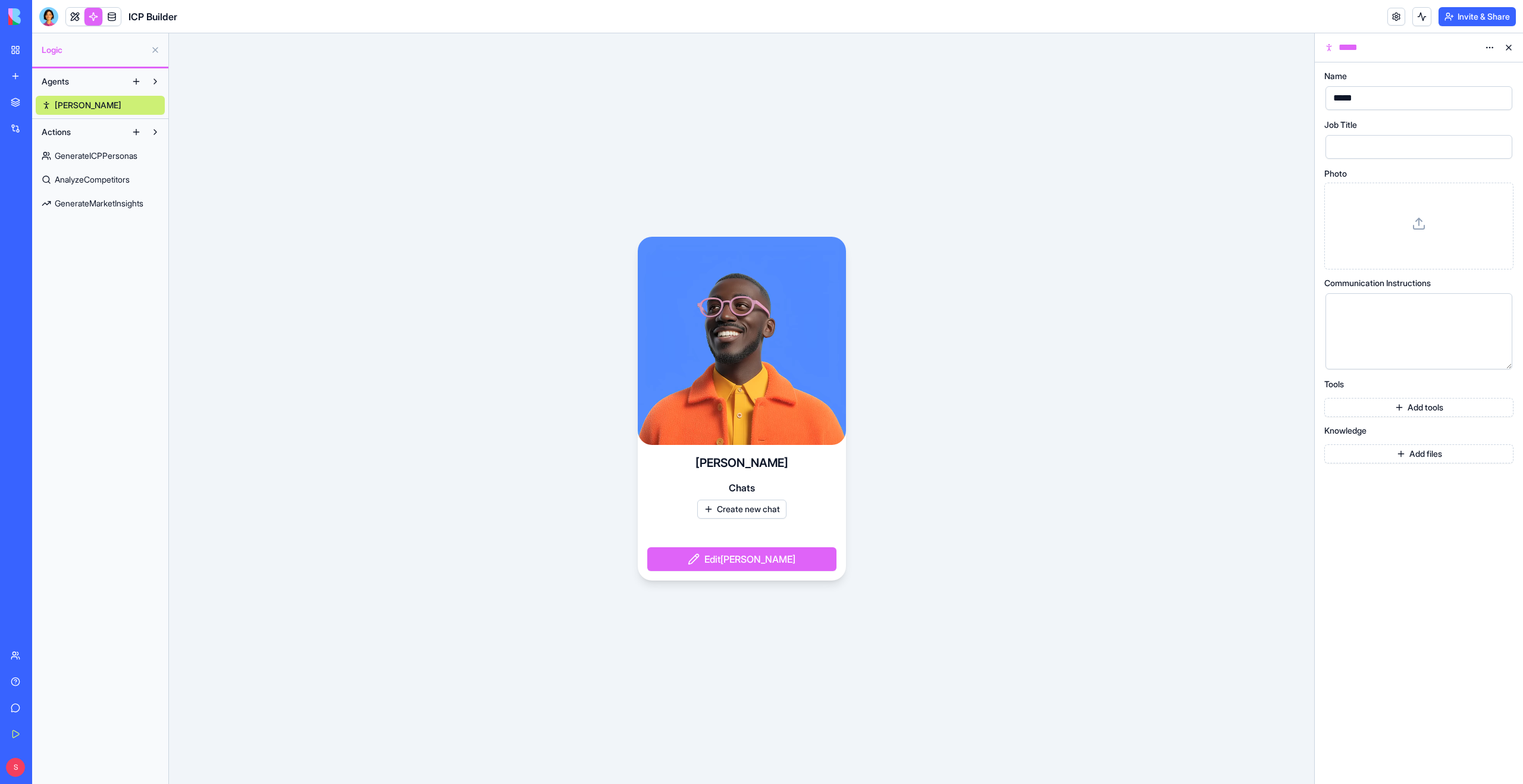
click at [75, 162] on link "GenerateICPPersonas" at bounding box center [101, 155] width 129 height 19
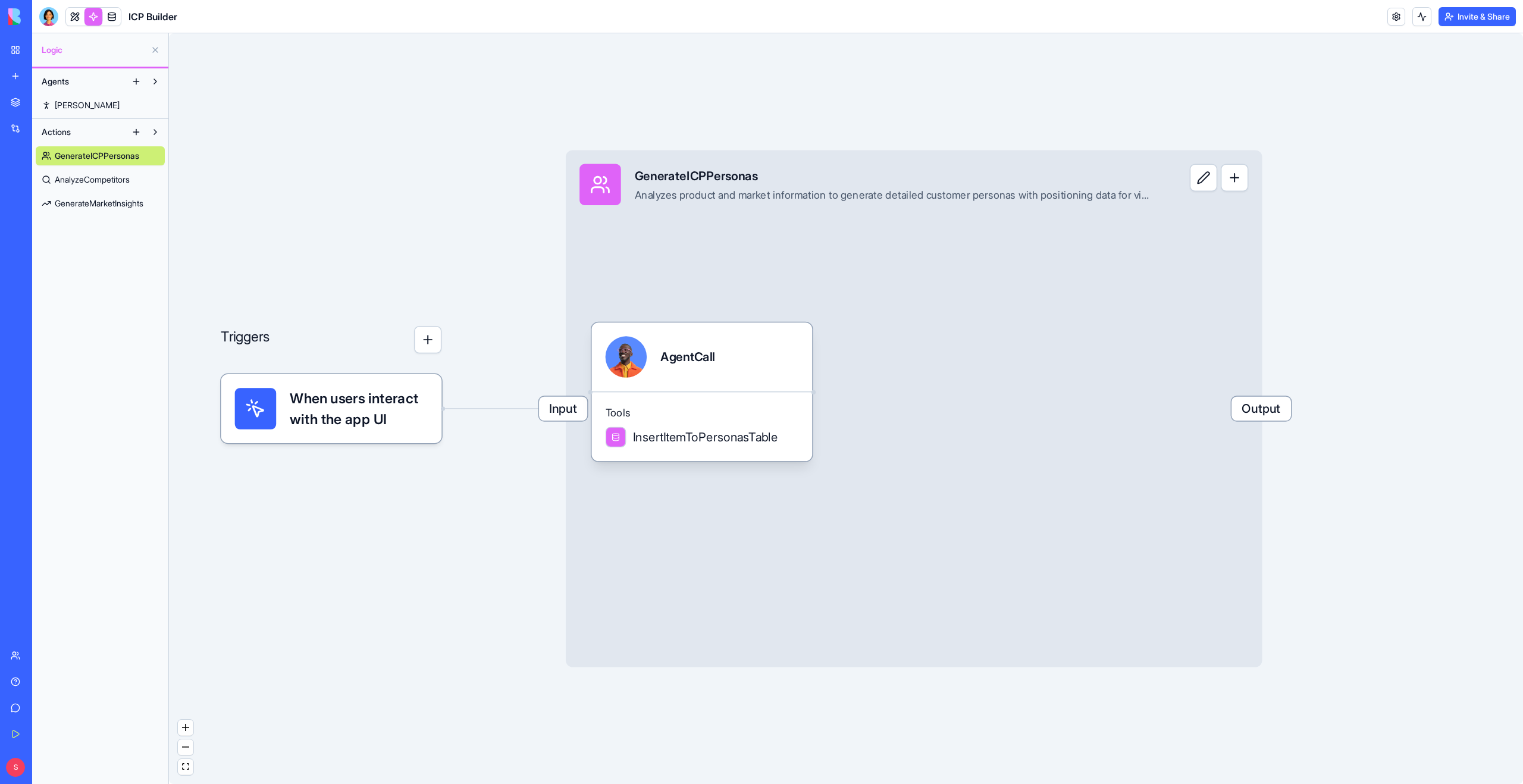
click at [85, 185] on span "AnalyzeCompetitors" at bounding box center [92, 180] width 75 height 12
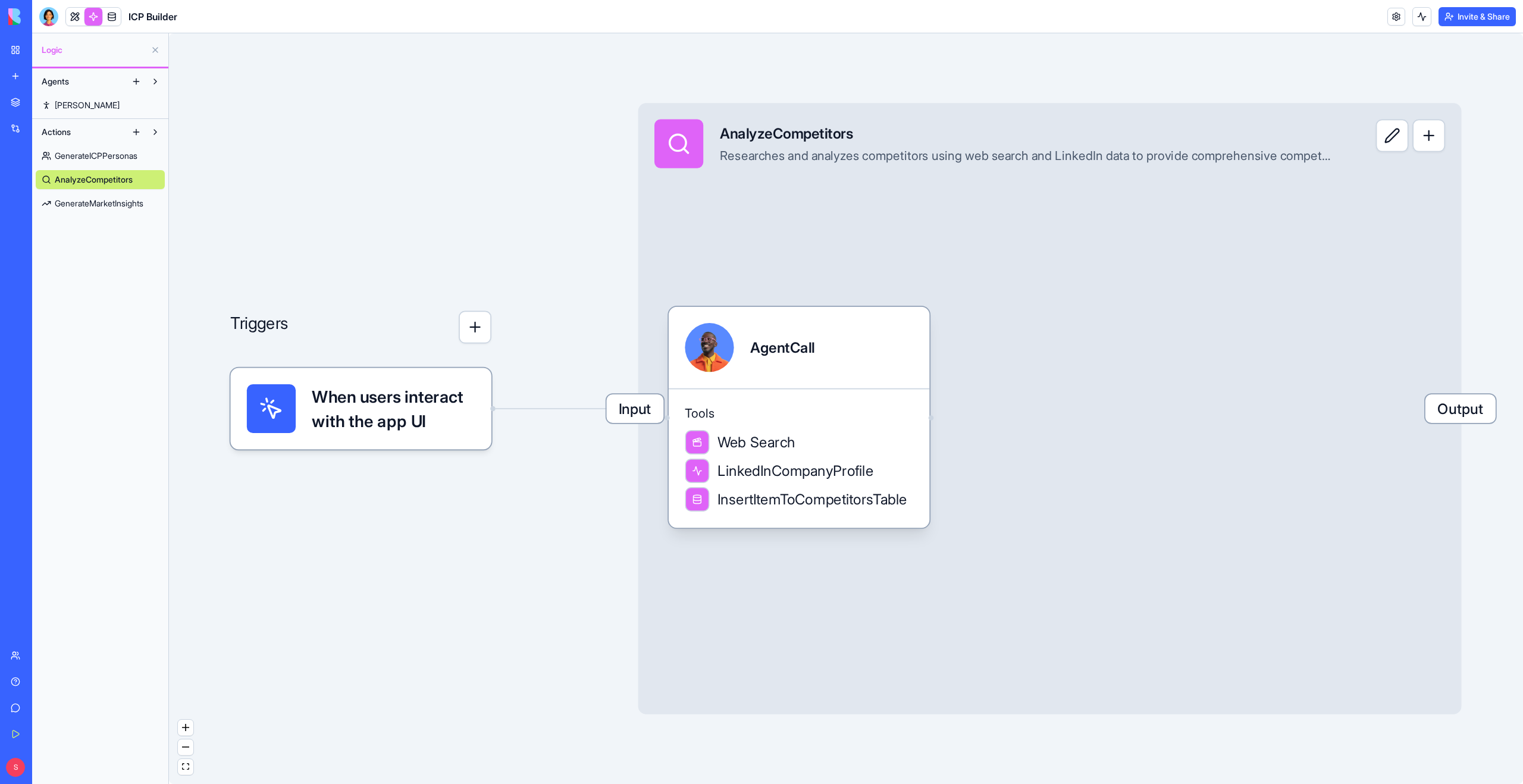
click at [98, 158] on span "GenerateICPPersonas" at bounding box center [96, 156] width 83 height 12
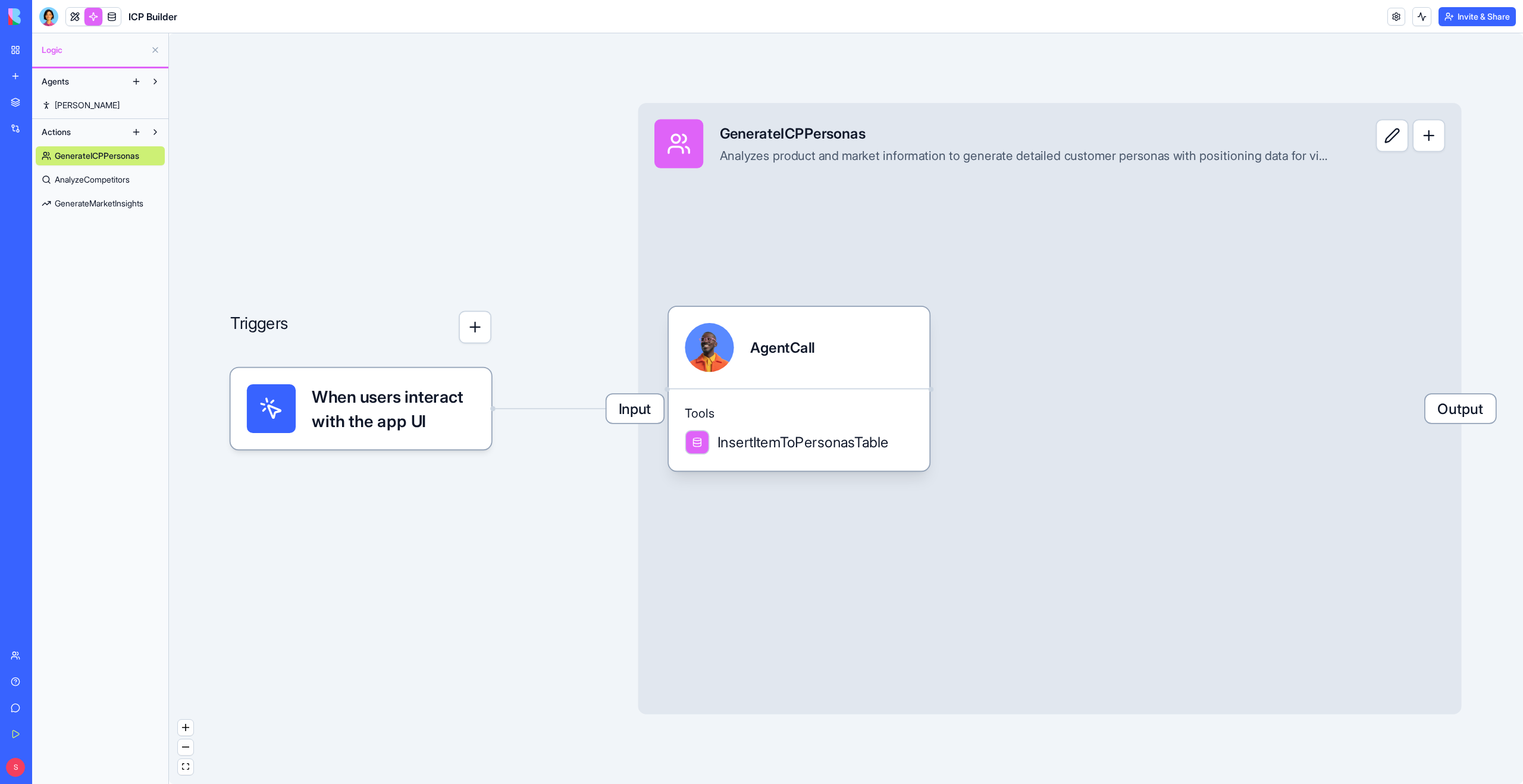
click at [99, 179] on span "AnalyzeCompetitors" at bounding box center [92, 180] width 75 height 12
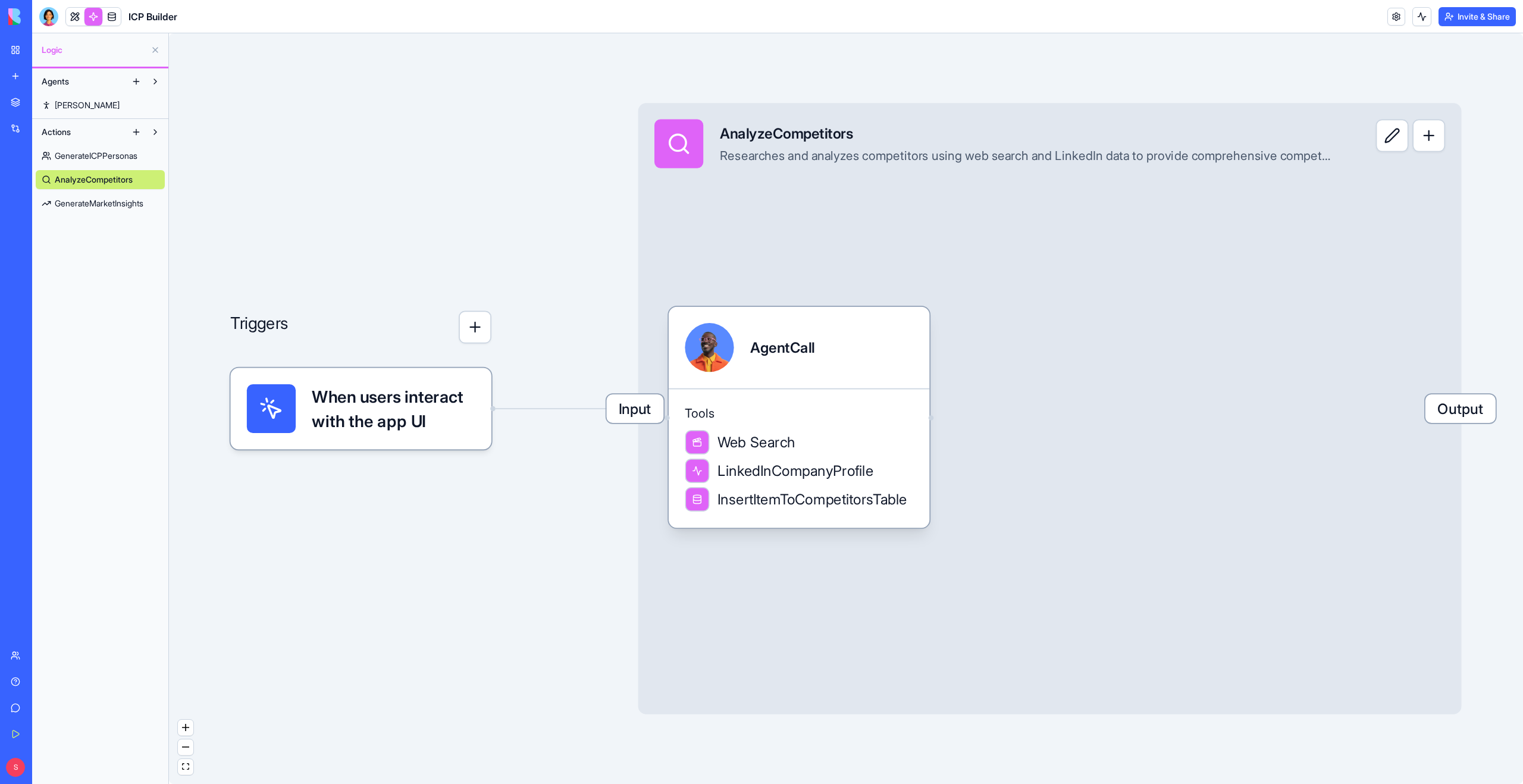
click at [105, 205] on span "GenerateMarketInsights" at bounding box center [99, 203] width 89 height 12
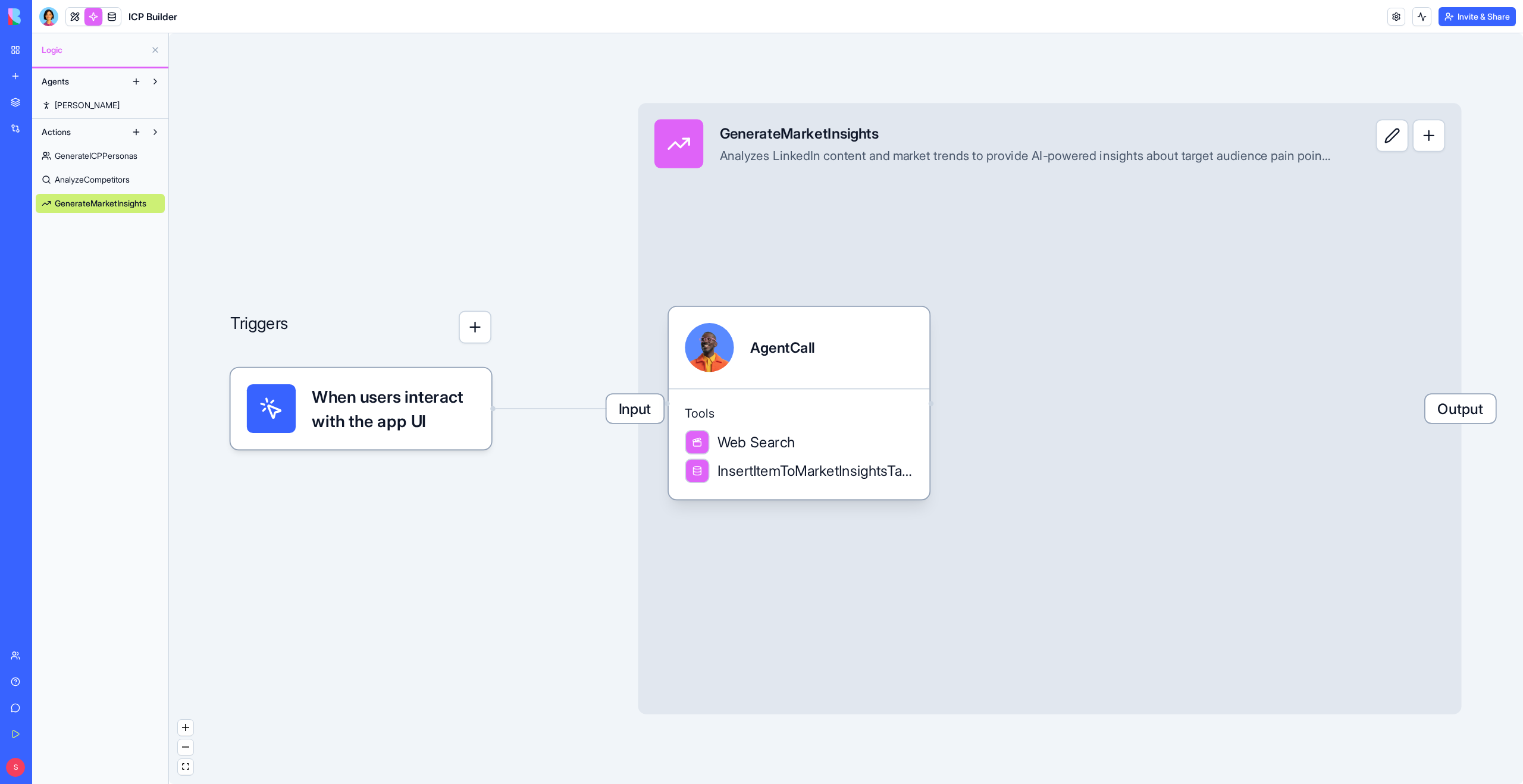
click at [91, 179] on span "AnalyzeCompetitors" at bounding box center [92, 180] width 75 height 12
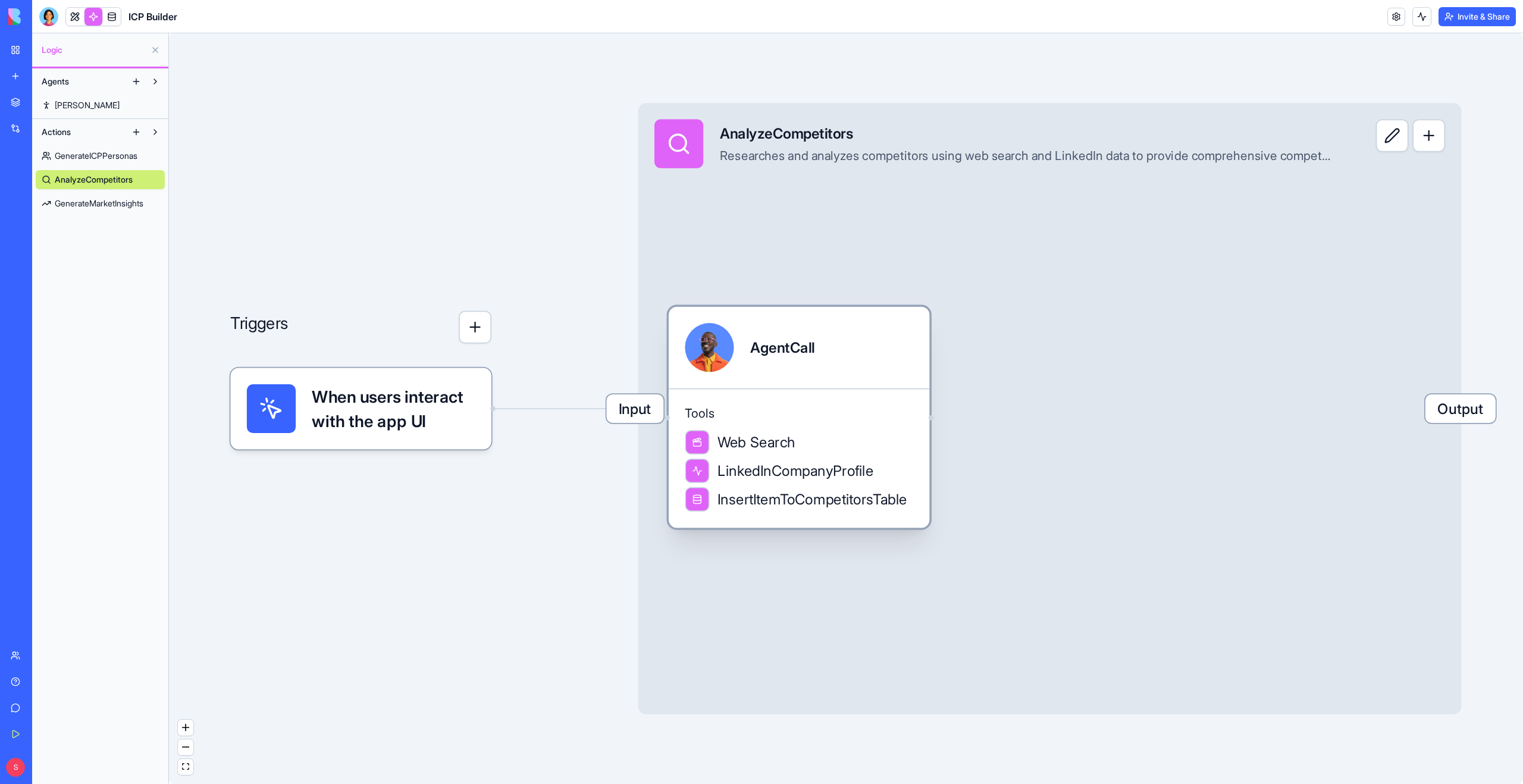
click at [734, 378] on div "AgentCall" at bounding box center [798, 347] width 260 height 82
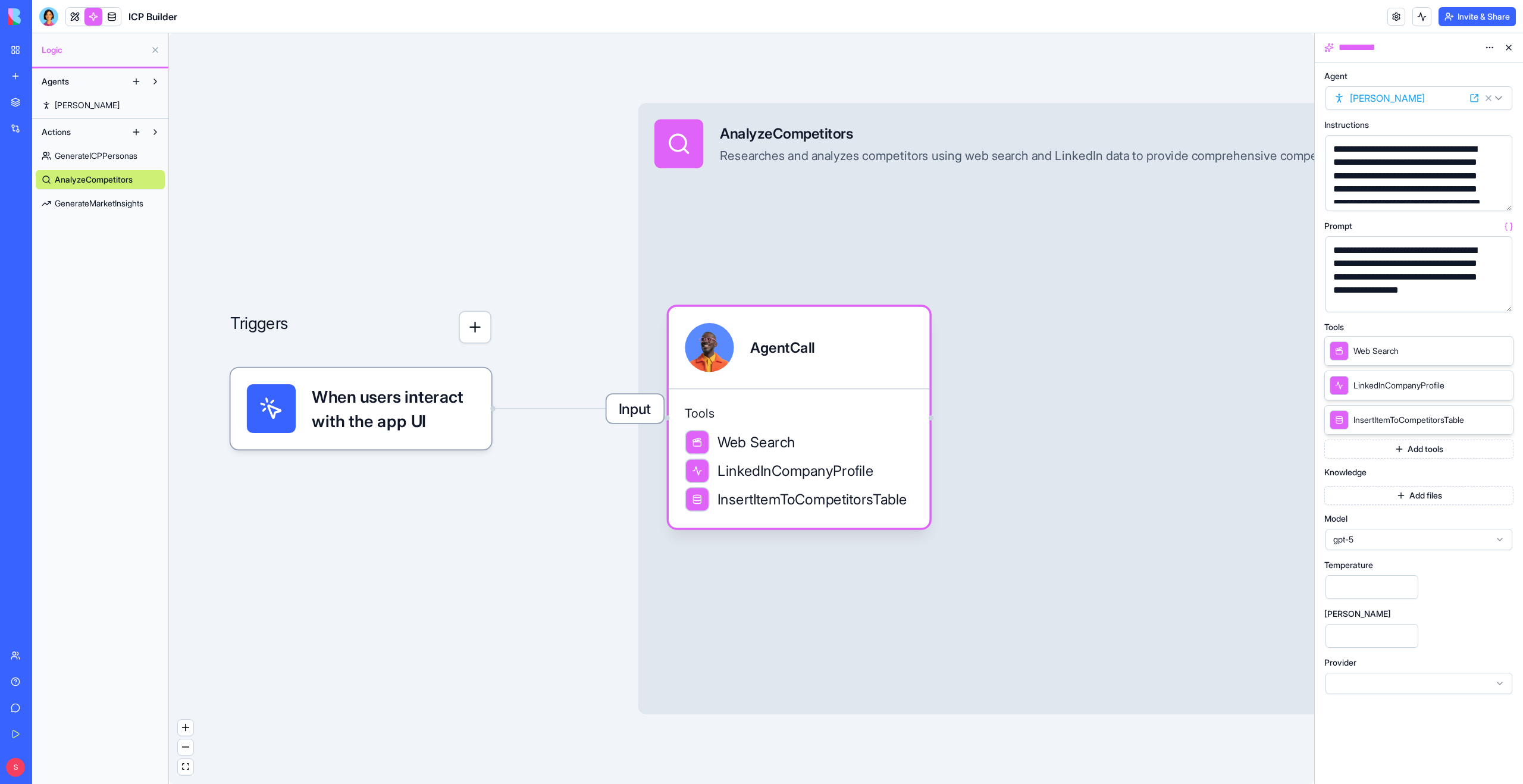
click at [1380, 453] on button "Add tools" at bounding box center [1419, 449] width 189 height 19
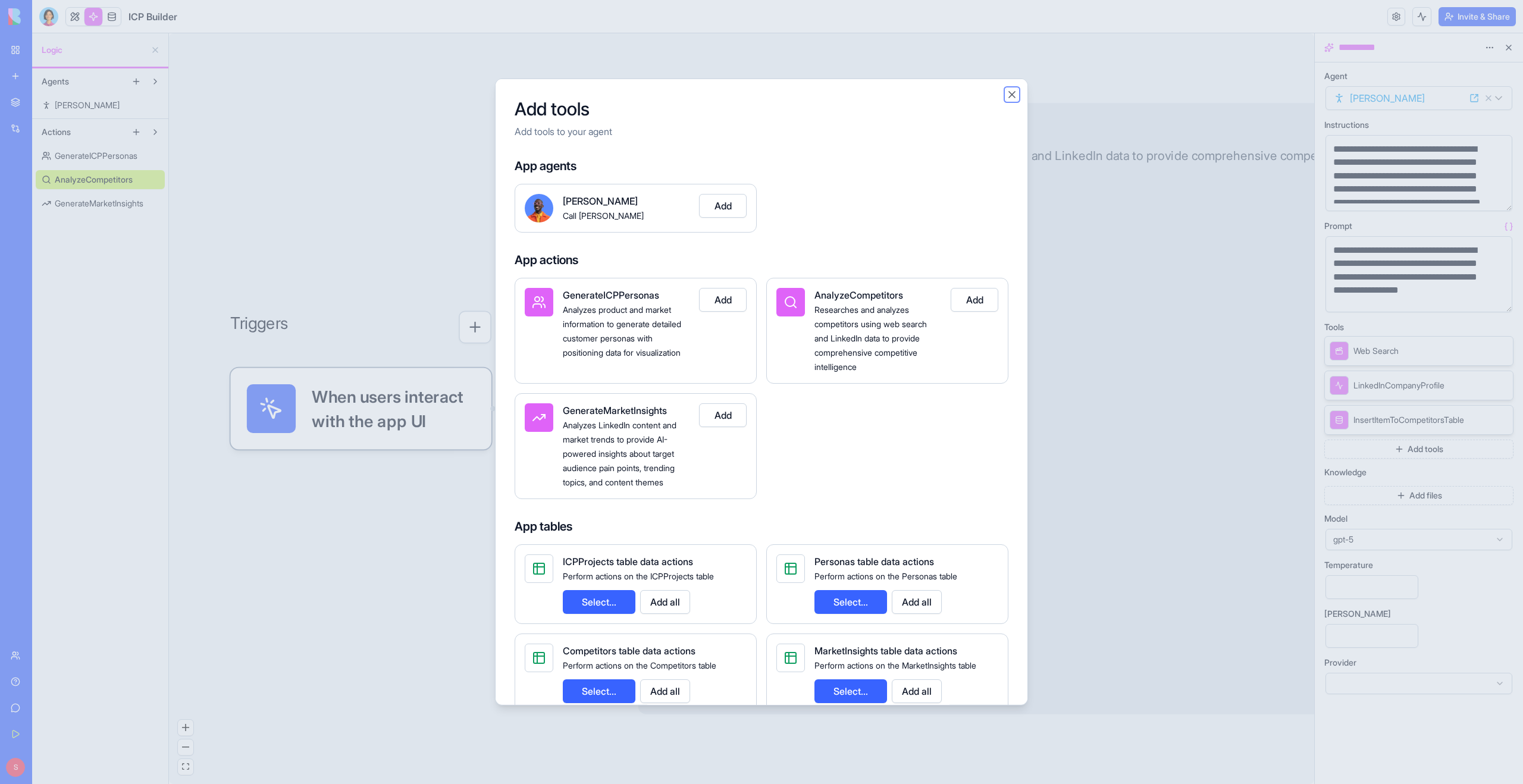
click at [1014, 92] on button "Close" at bounding box center [1012, 95] width 12 height 12
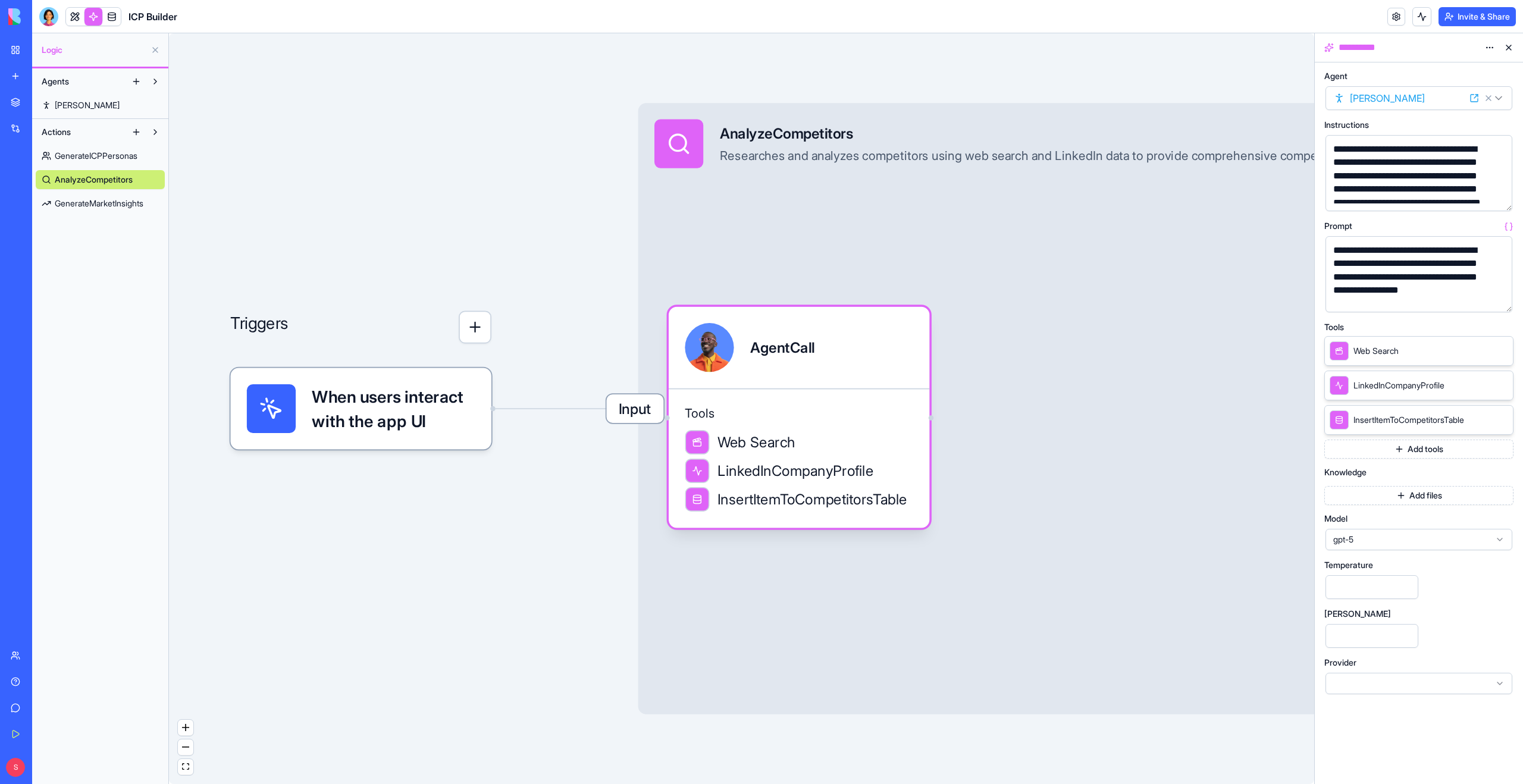
click at [92, 108] on link "Steve" at bounding box center [101, 105] width 129 height 19
click at [71, 105] on span "Steve" at bounding box center [88, 105] width 67 height 12
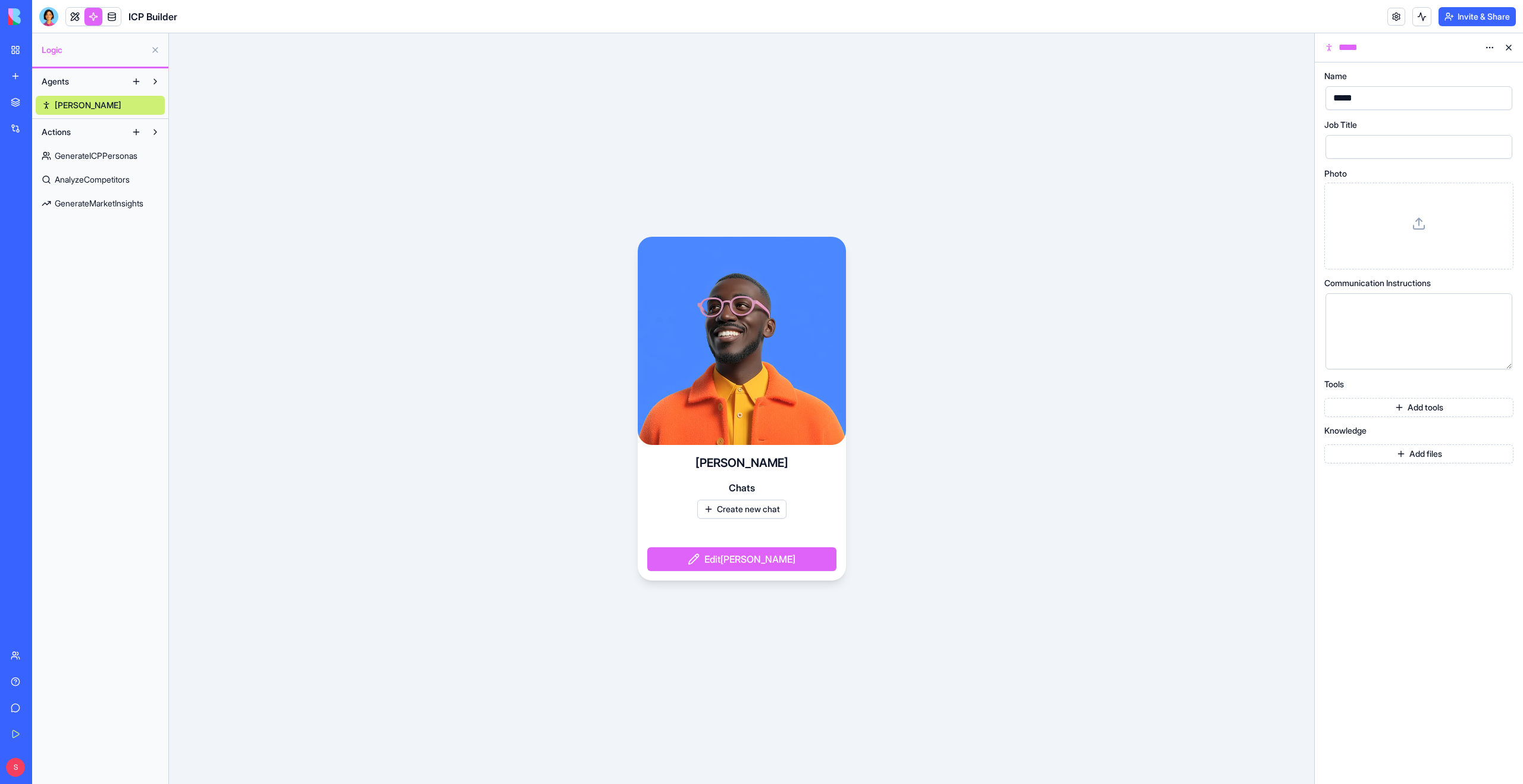
click at [95, 158] on span "GenerateICPPersonas" at bounding box center [96, 156] width 83 height 12
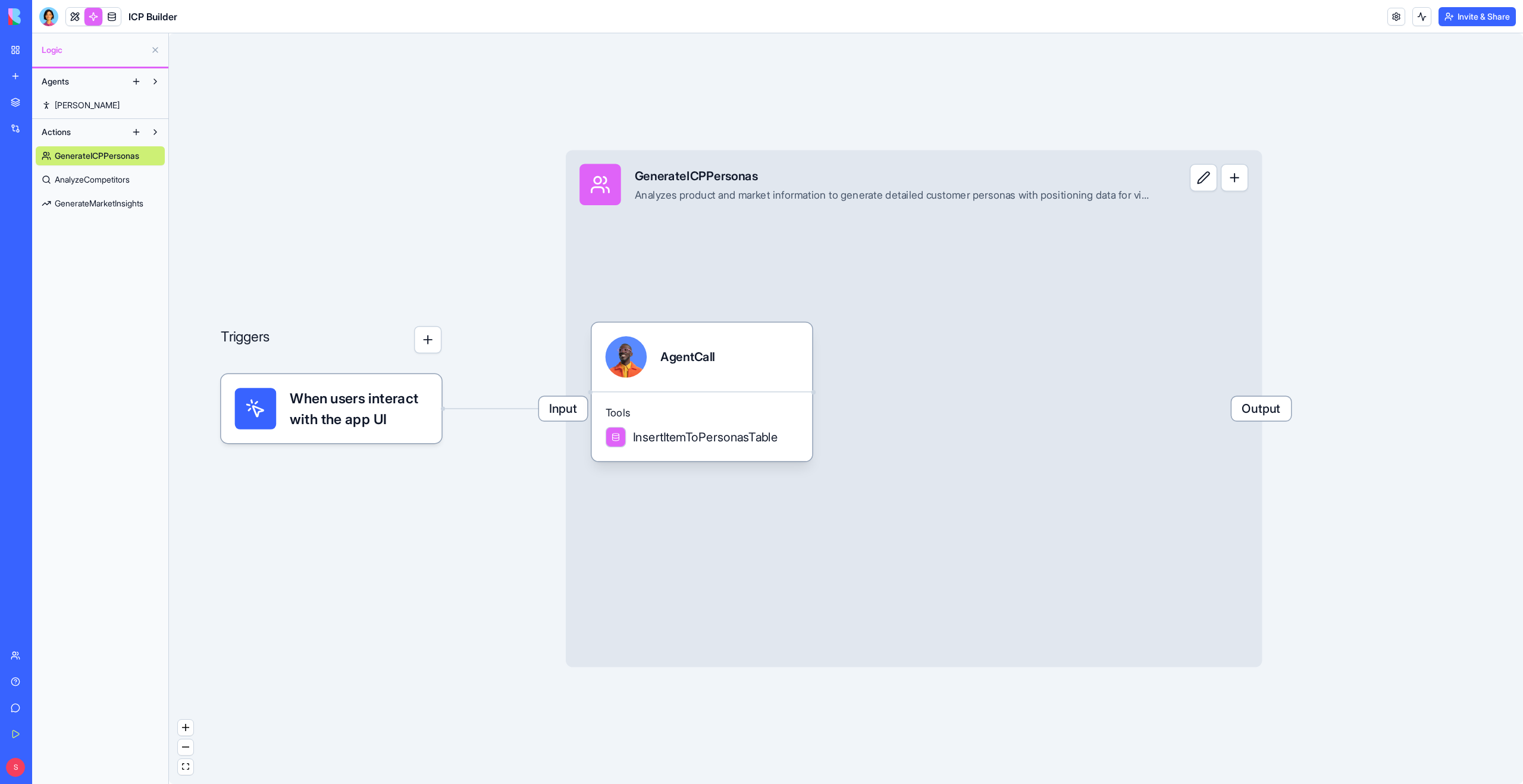
click at [105, 183] on span "AnalyzeCompetitors" at bounding box center [92, 180] width 75 height 12
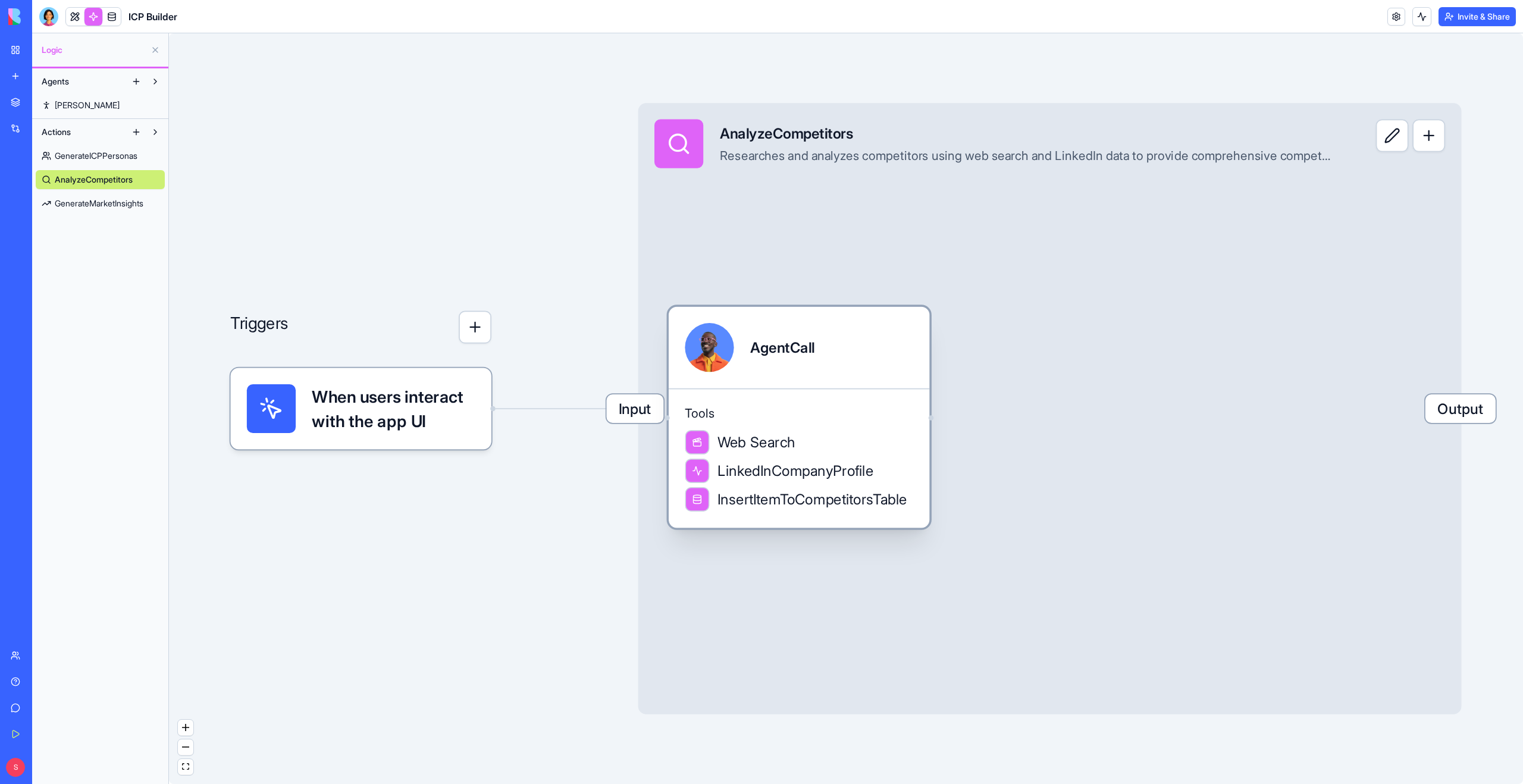
click at [710, 350] on div at bounding box center [709, 347] width 49 height 49
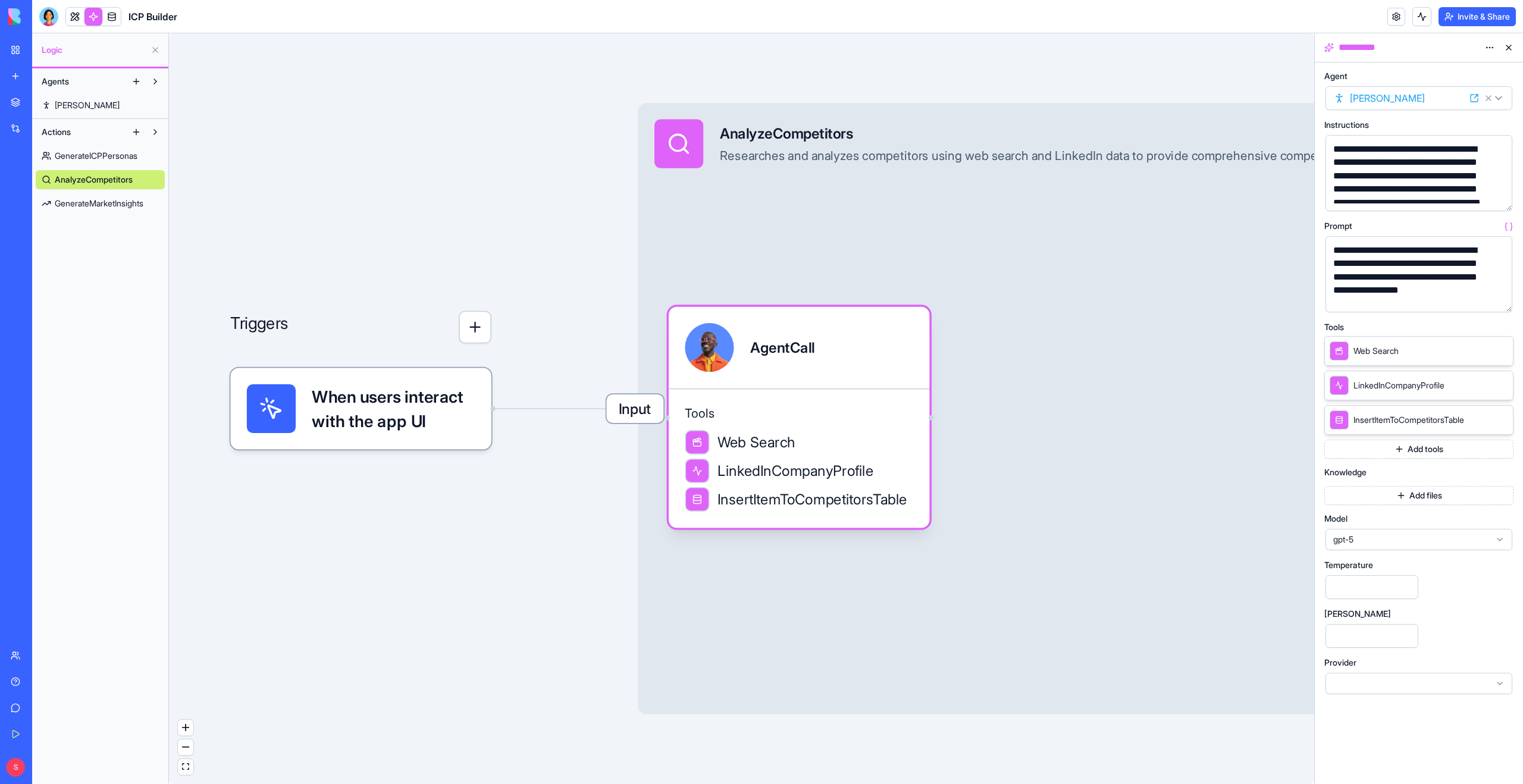
click at [71, 101] on span "Steve" at bounding box center [87, 105] width 65 height 12
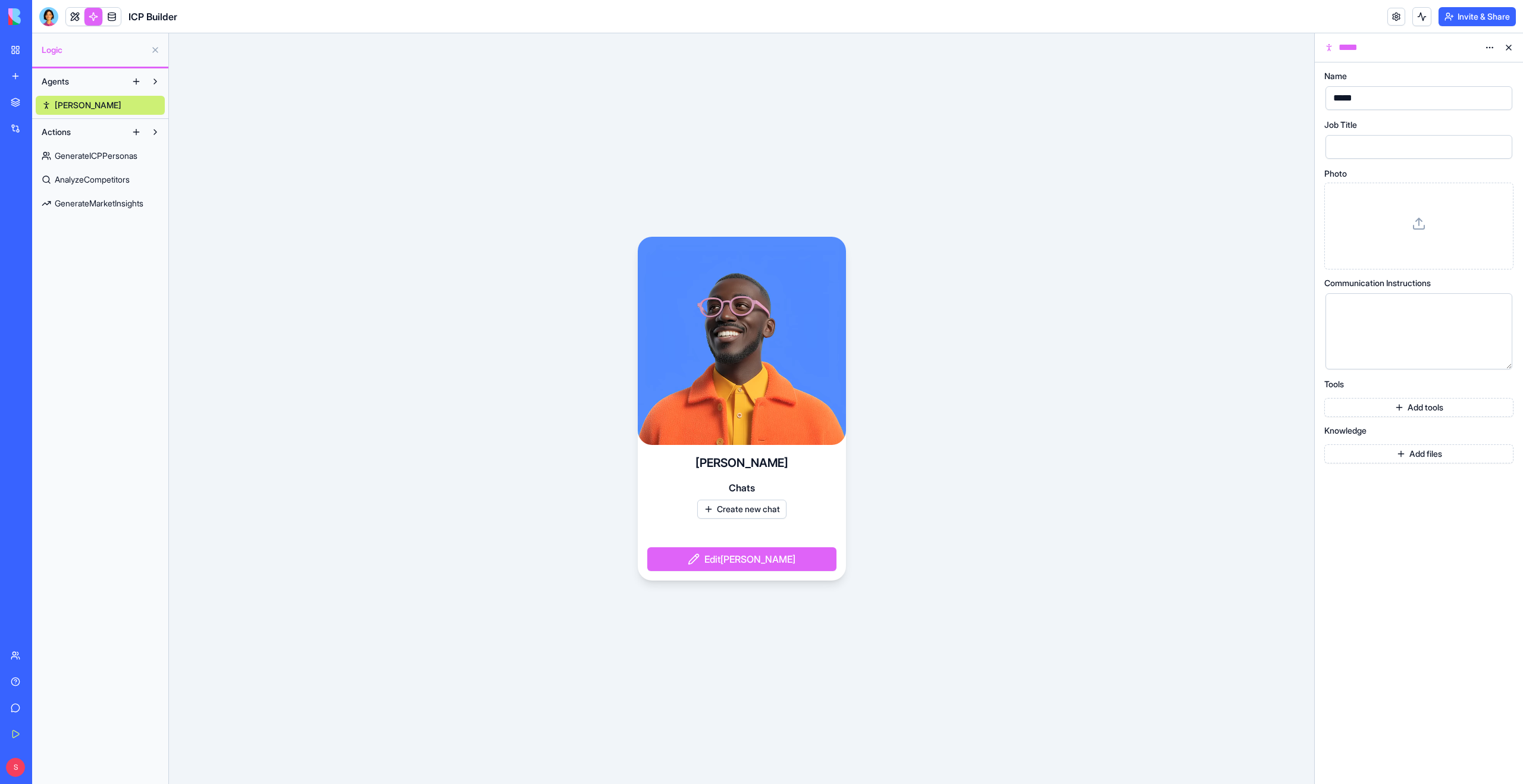
click at [96, 155] on span "GenerateICPPersonas" at bounding box center [96, 156] width 83 height 12
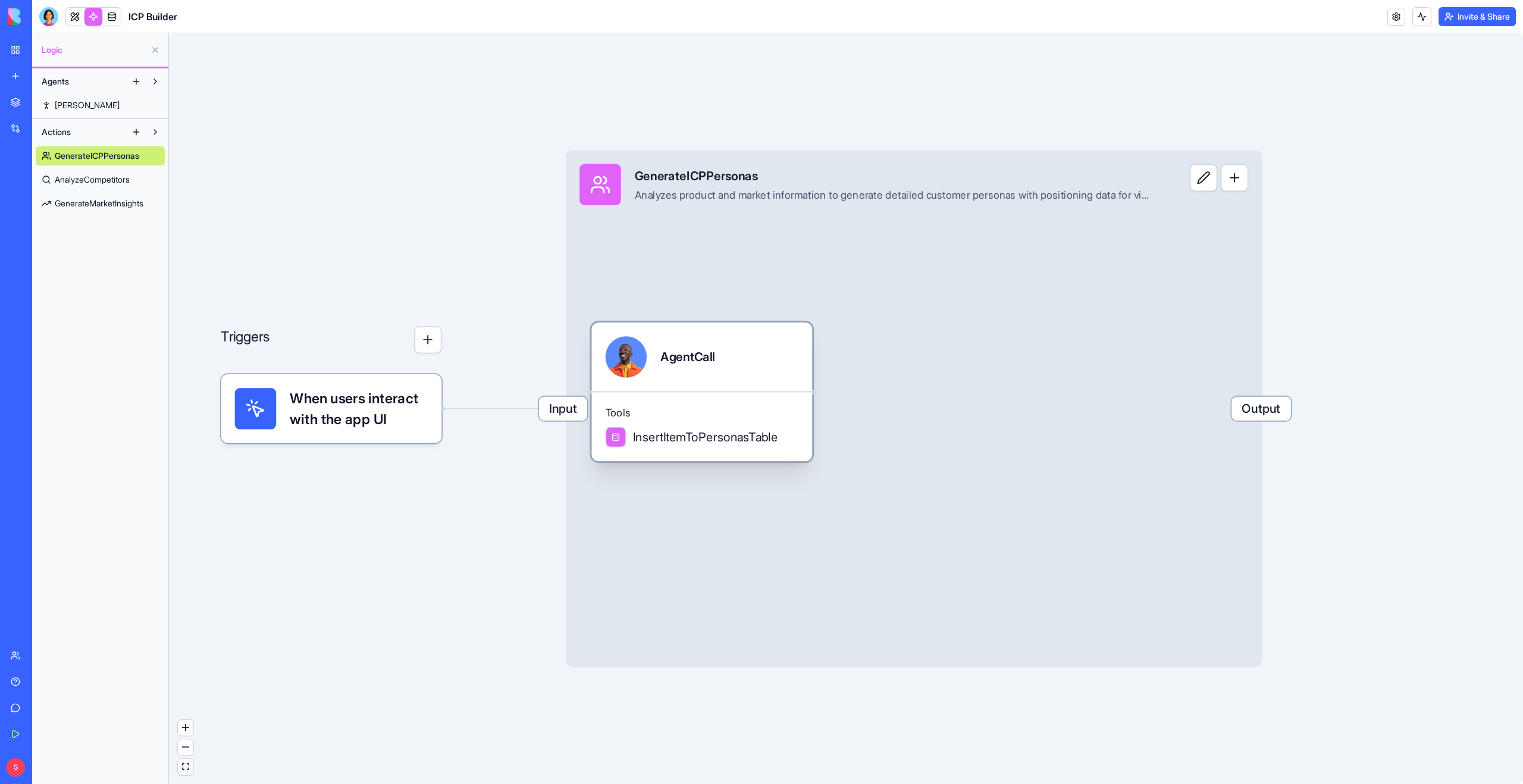
click at [716, 389] on div "AgentCall" at bounding box center [701, 357] width 221 height 69
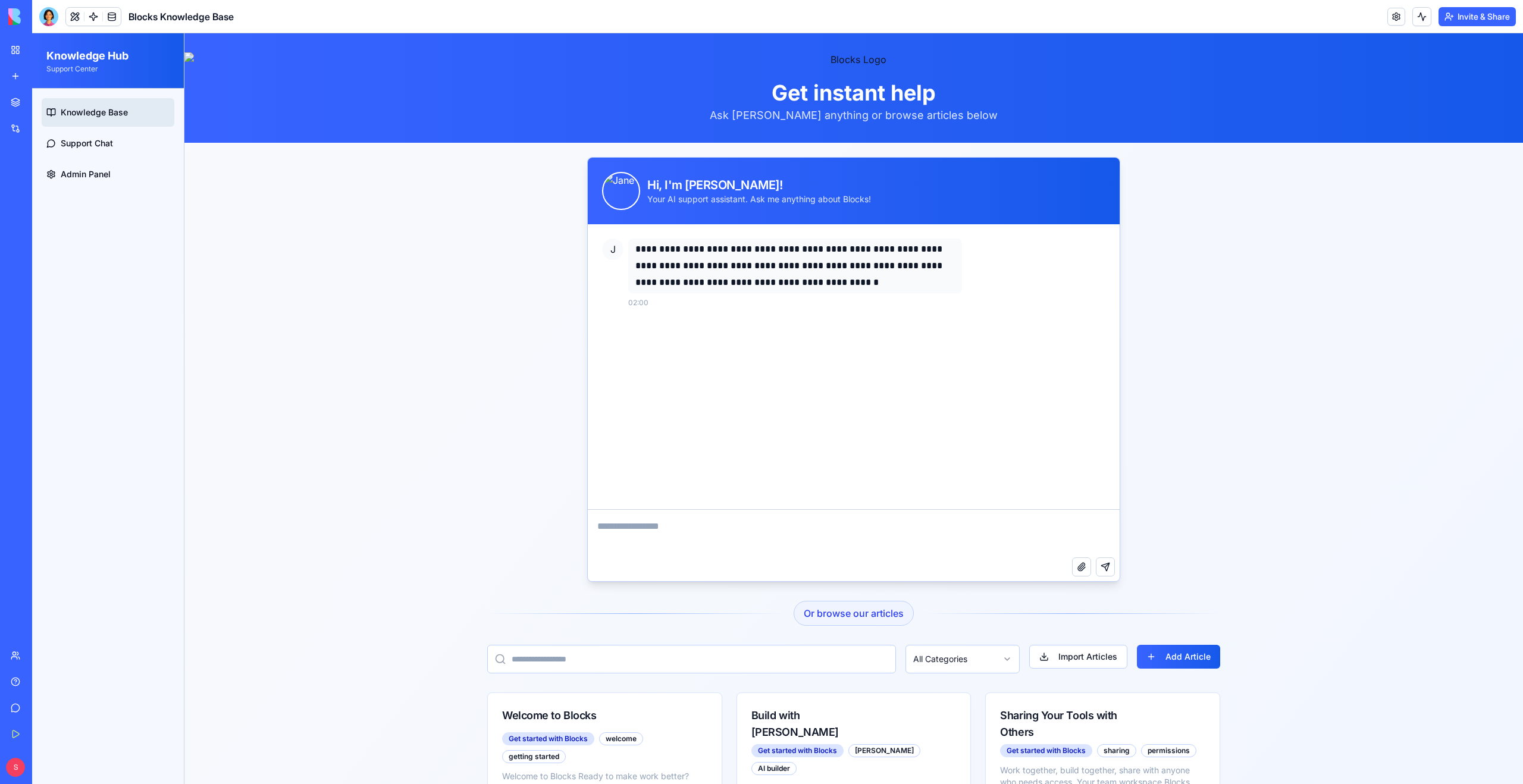
click at [656, 545] on textarea at bounding box center [853, 533] width 532 height 47
click at [96, 18] on span at bounding box center [112, 17] width 33 height 33
click at [91, 16] on link at bounding box center [94, 17] width 18 height 18
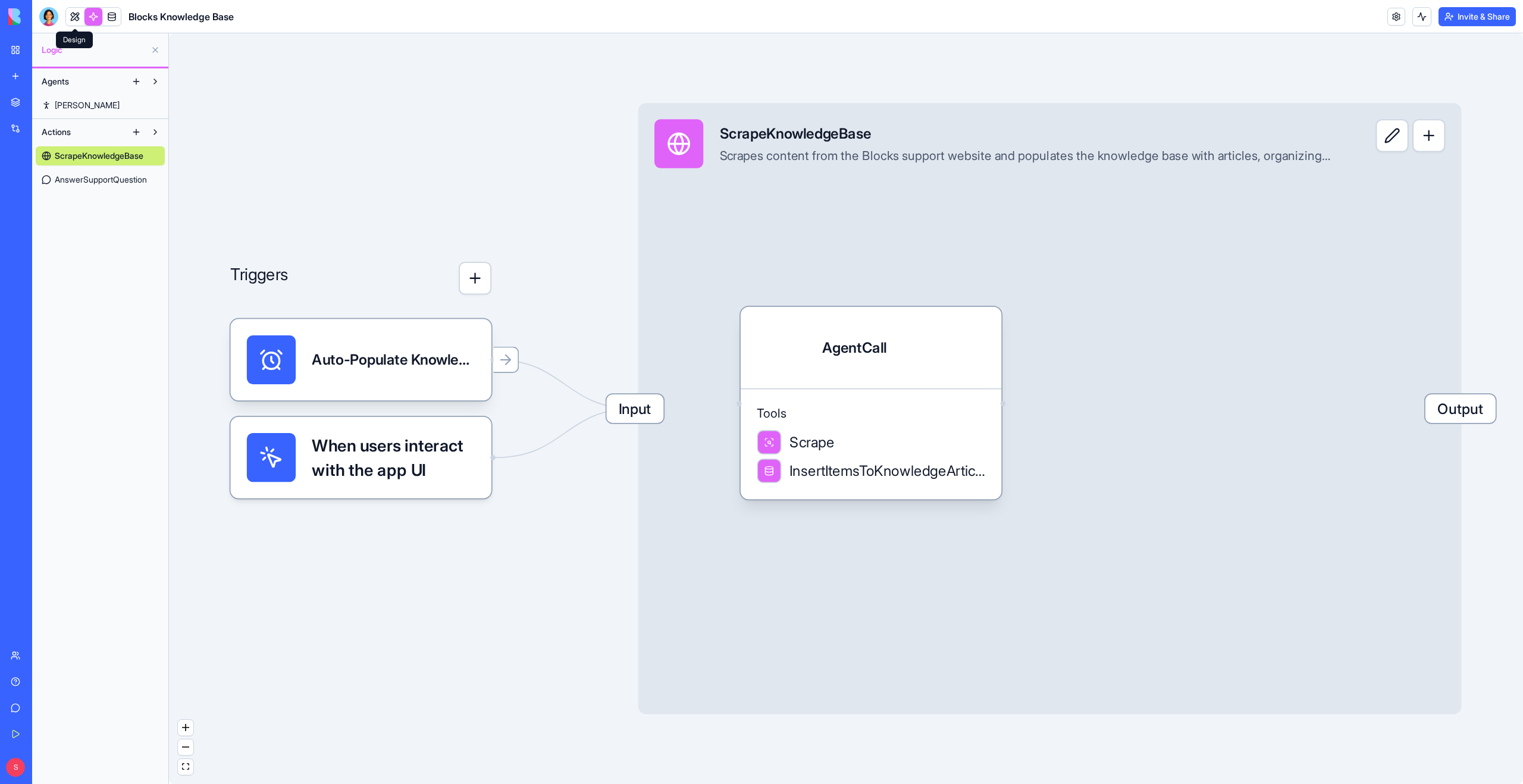
click at [78, 17] on link at bounding box center [75, 17] width 18 height 18
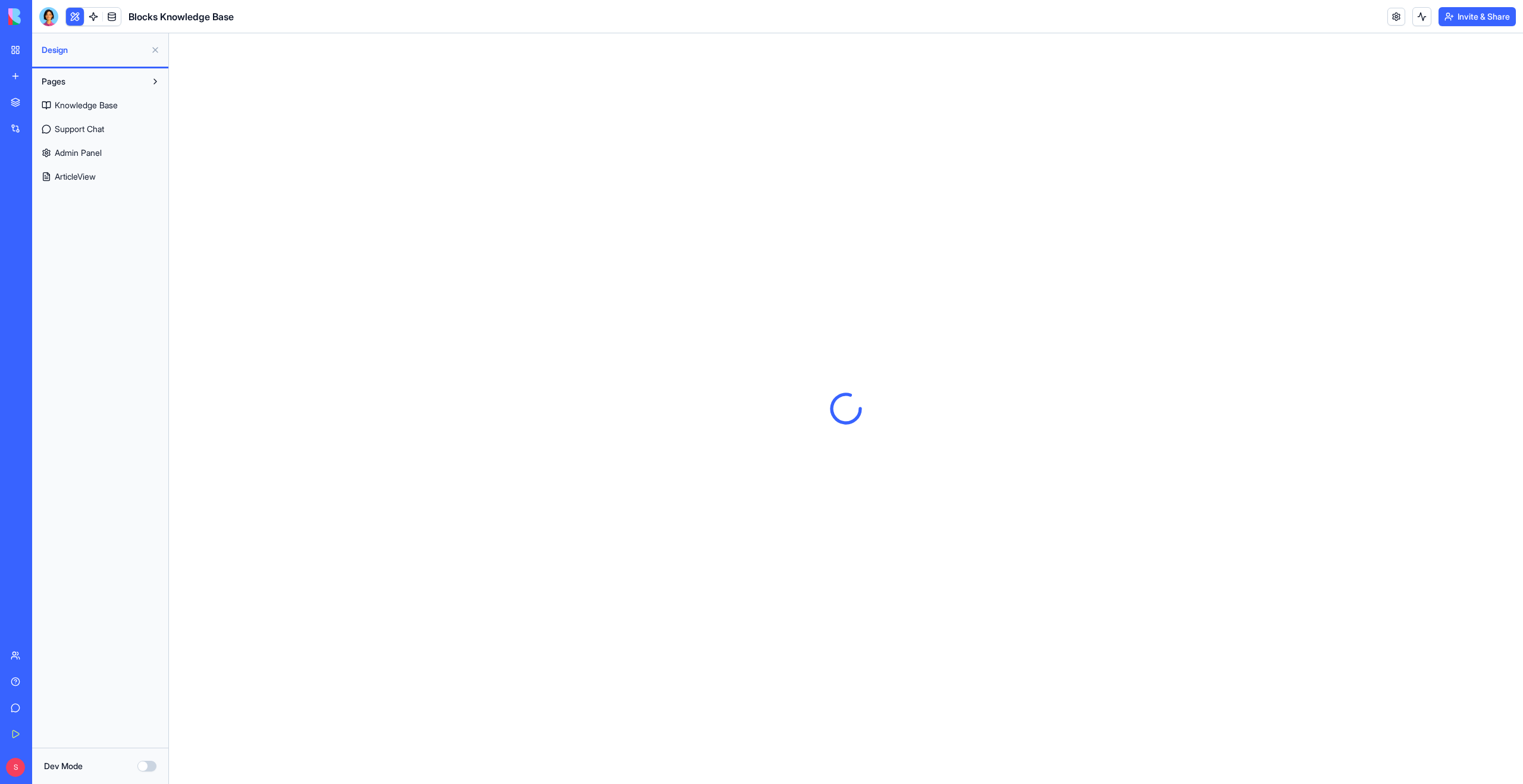
click at [155, 50] on button at bounding box center [155, 50] width 19 height 19
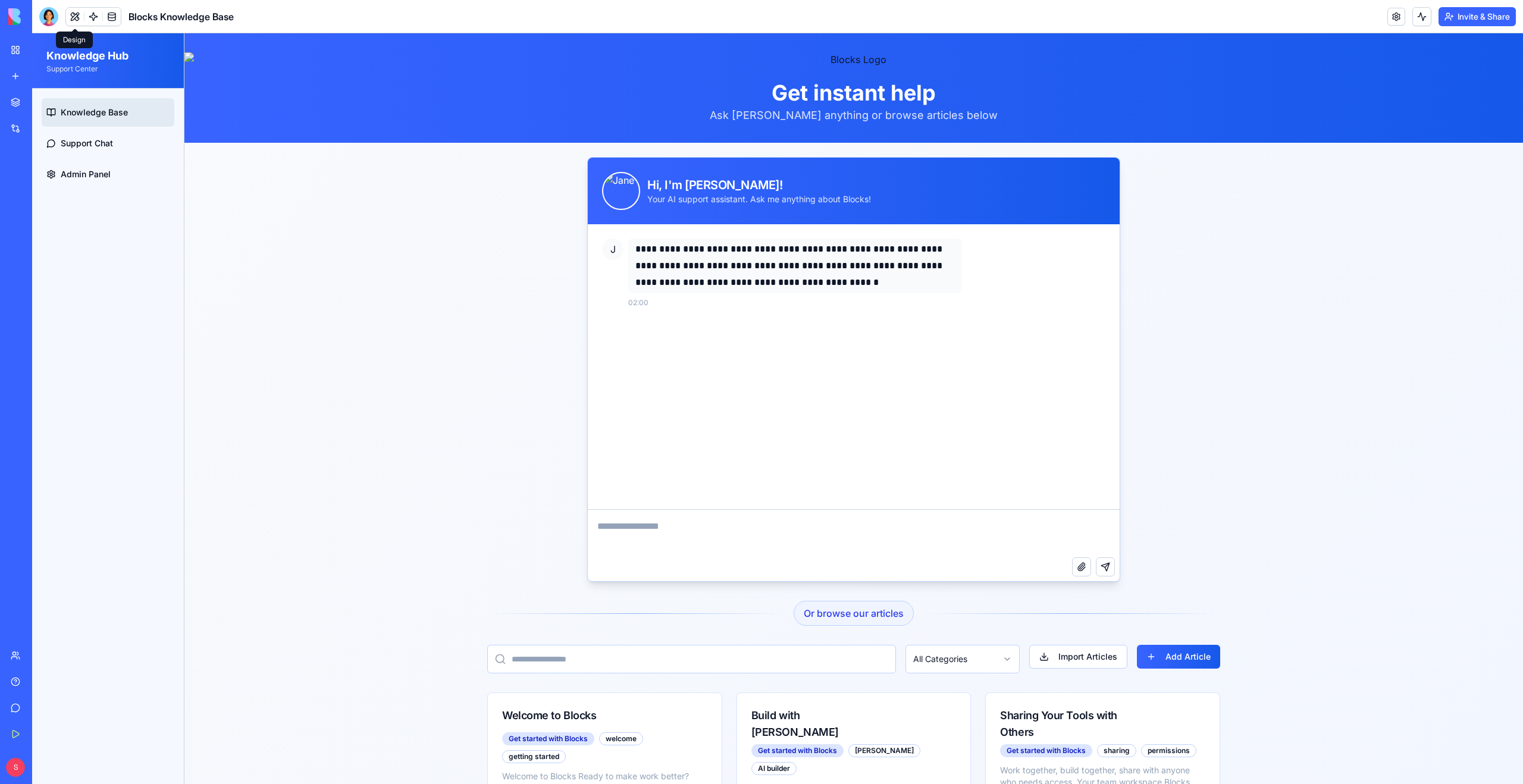
click at [680, 533] on textarea at bounding box center [853, 533] width 532 height 47
click at [94, 24] on link at bounding box center [94, 17] width 18 height 18
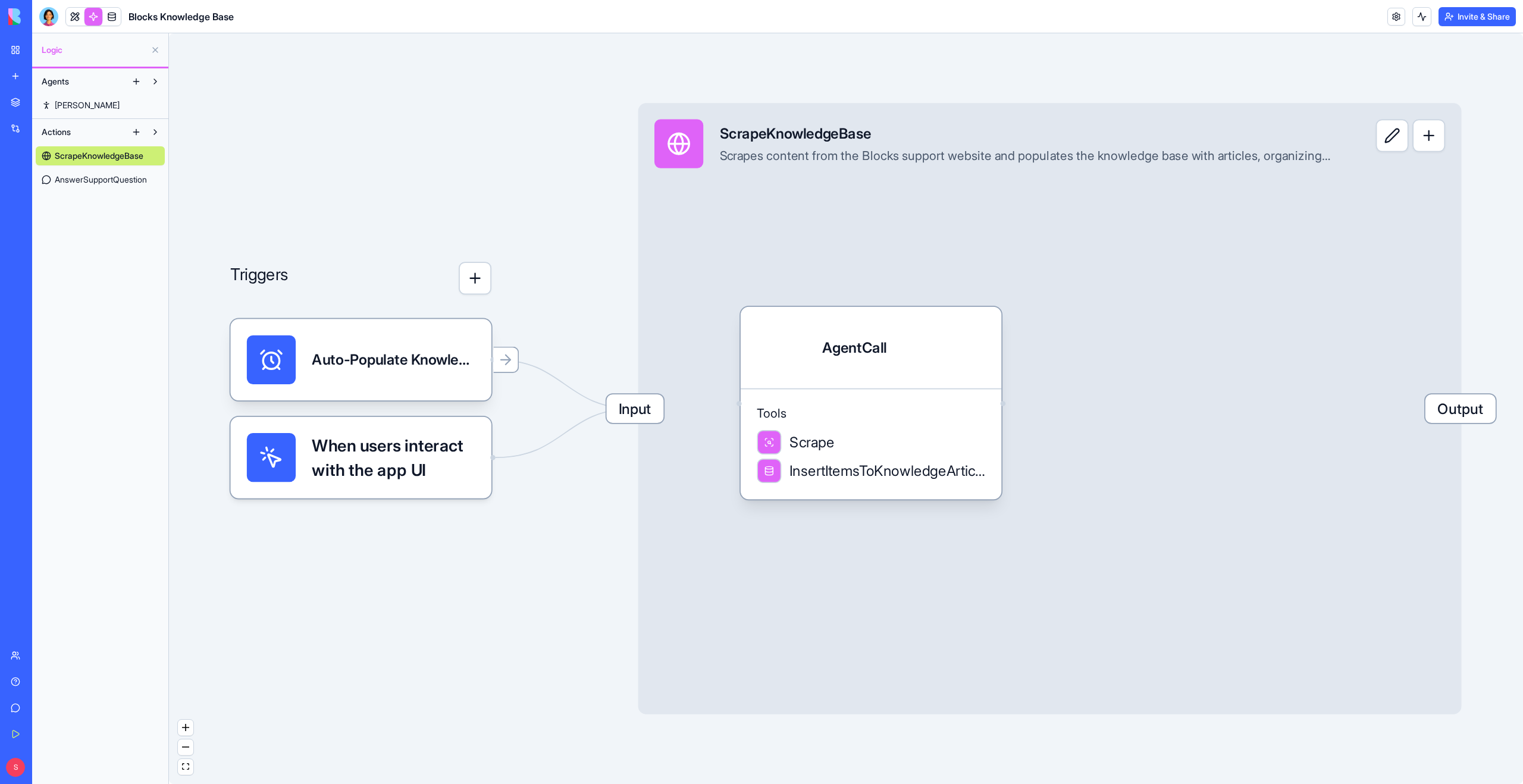
click at [78, 179] on span "AnswerSupportQuestion" at bounding box center [101, 180] width 92 height 12
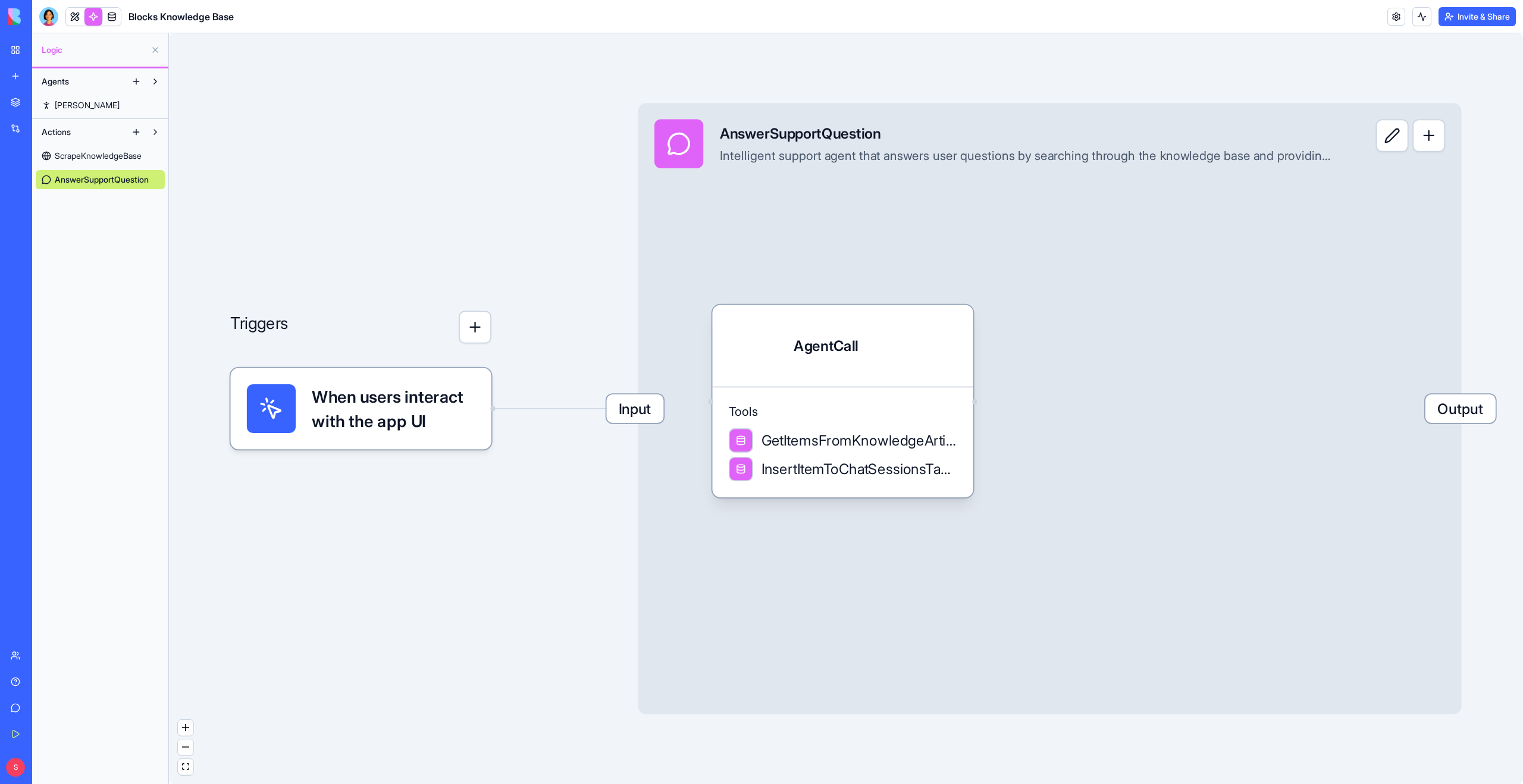
click at [65, 108] on span "Jane" at bounding box center [87, 105] width 65 height 12
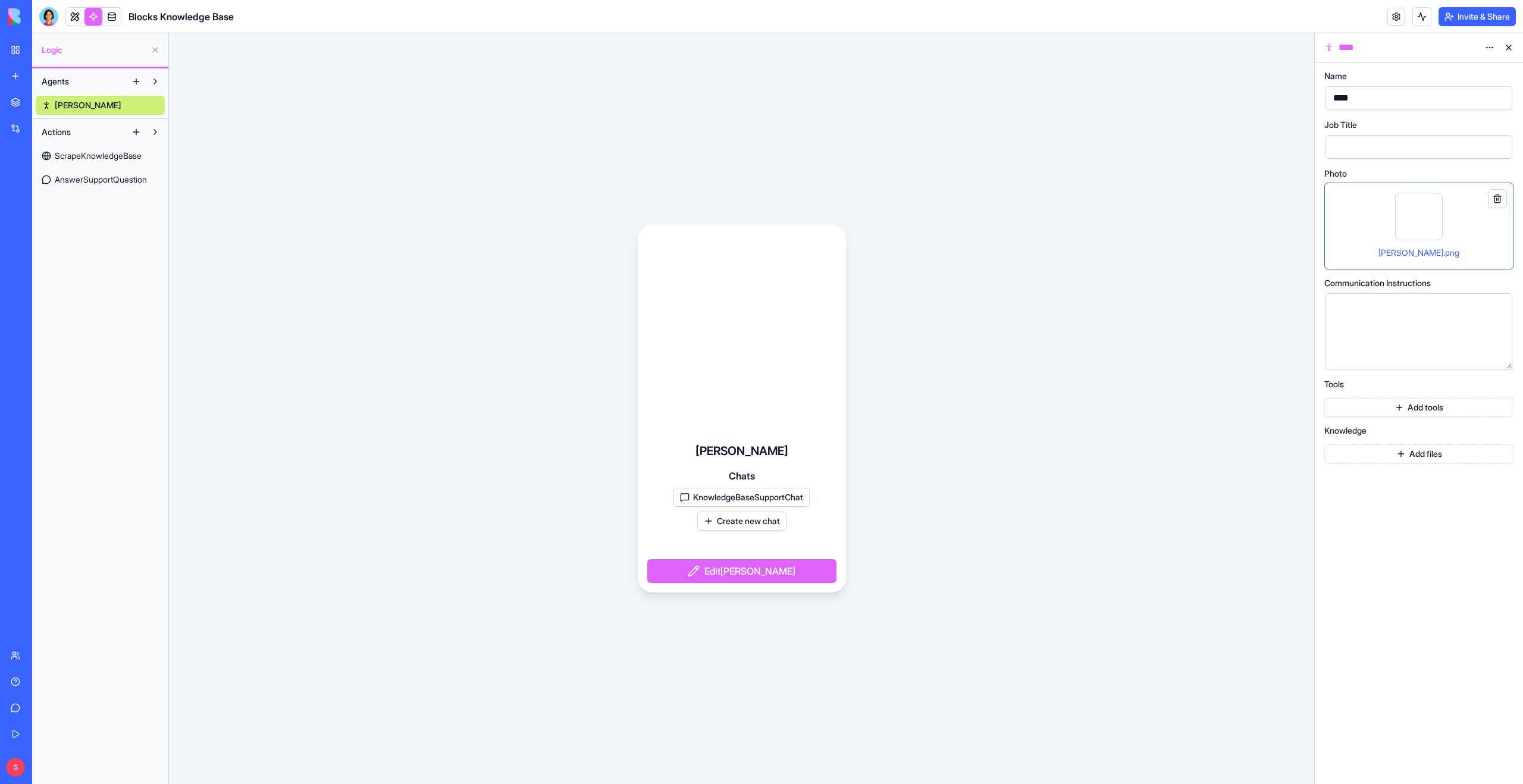
click at [156, 48] on button at bounding box center [155, 50] width 19 height 19
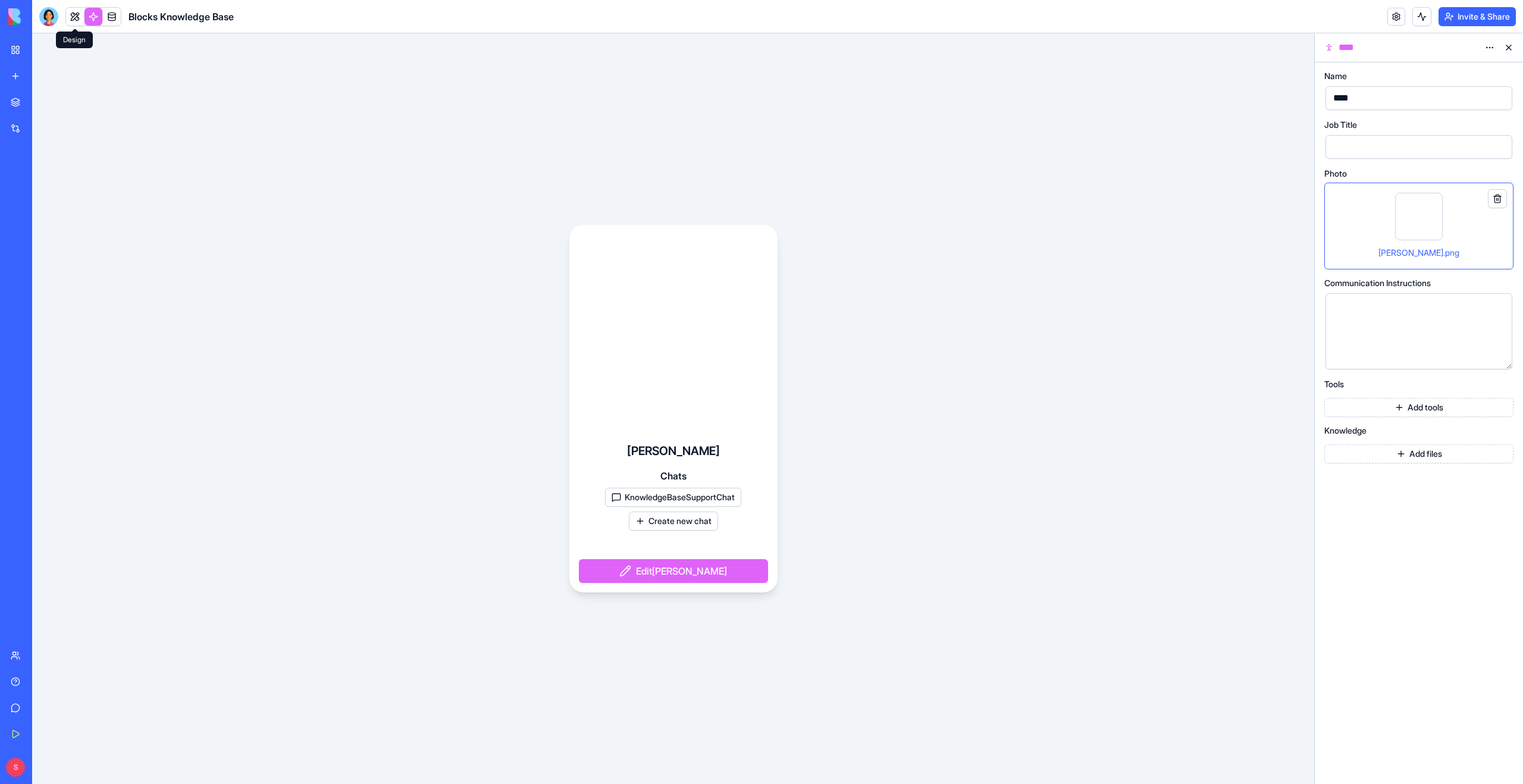
click at [77, 19] on link at bounding box center [75, 17] width 18 height 18
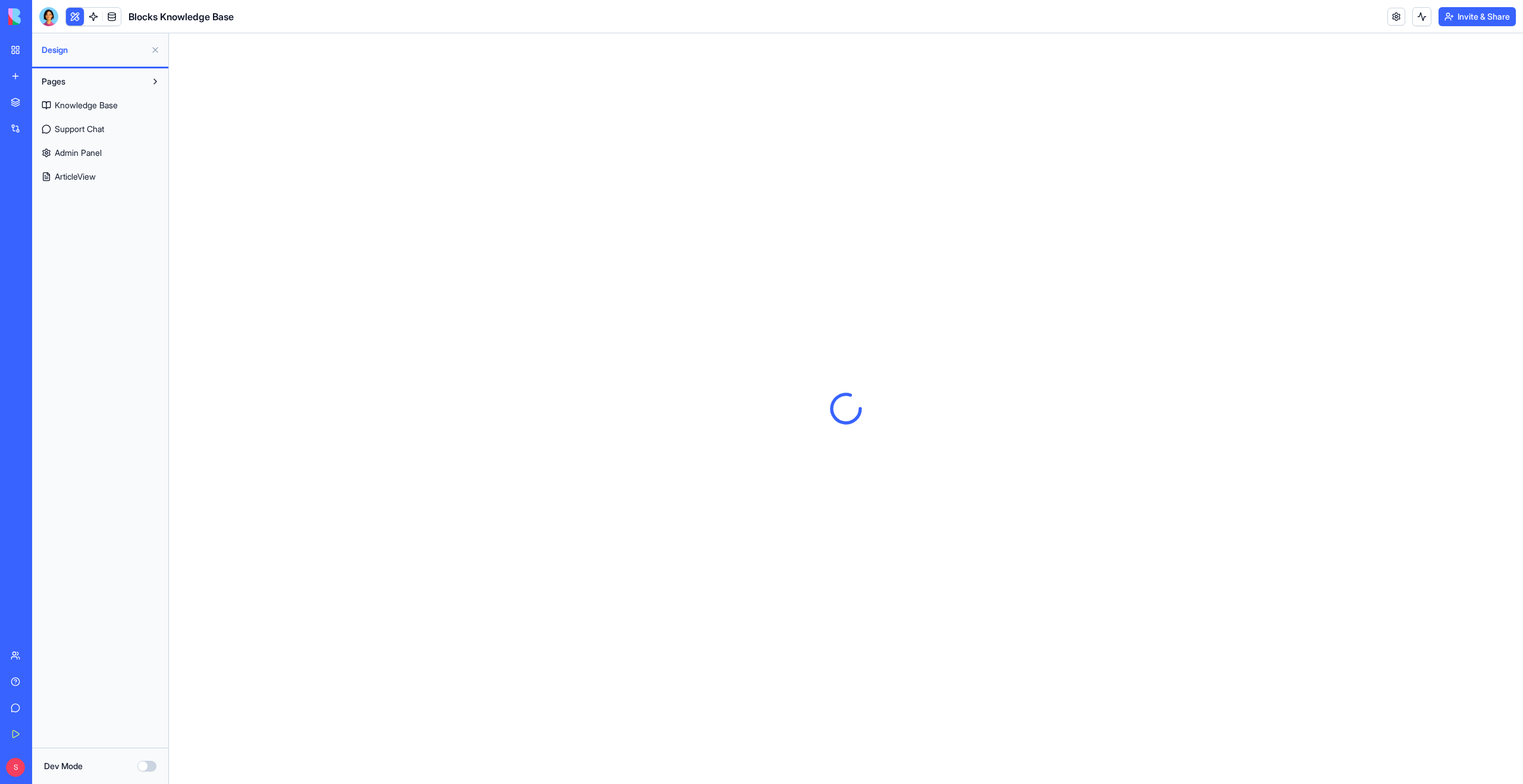
click at [153, 51] on button at bounding box center [155, 50] width 19 height 19
